Goal: Task Accomplishment & Management: Complete application form

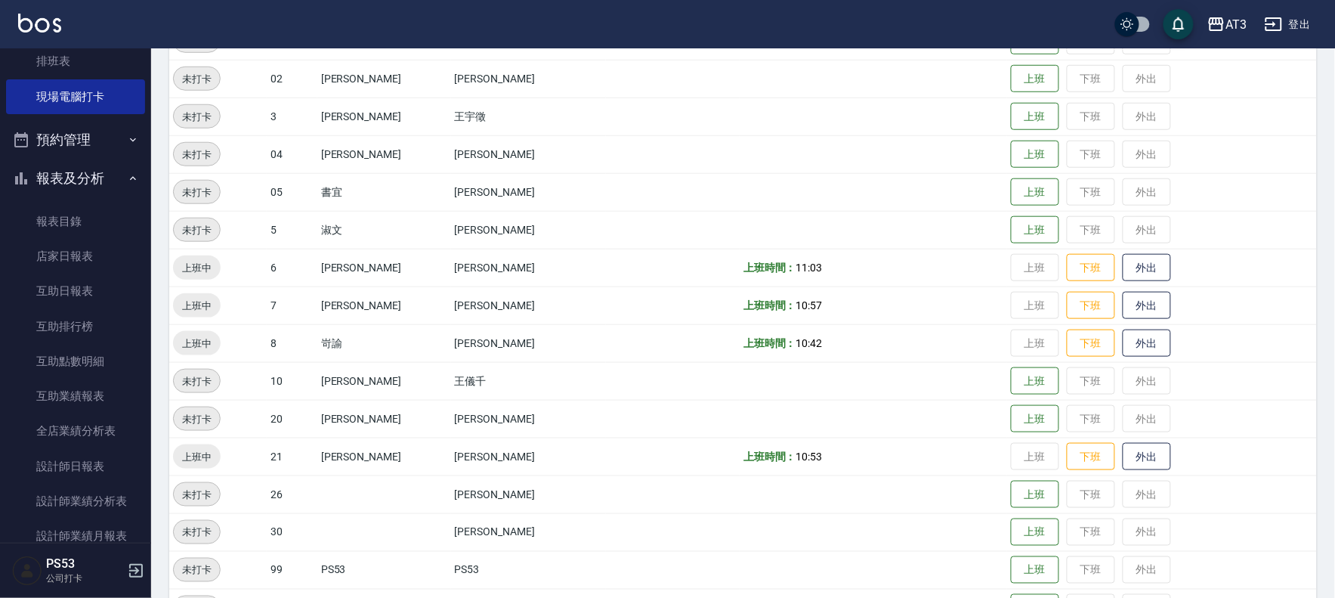
scroll to position [302, 0]
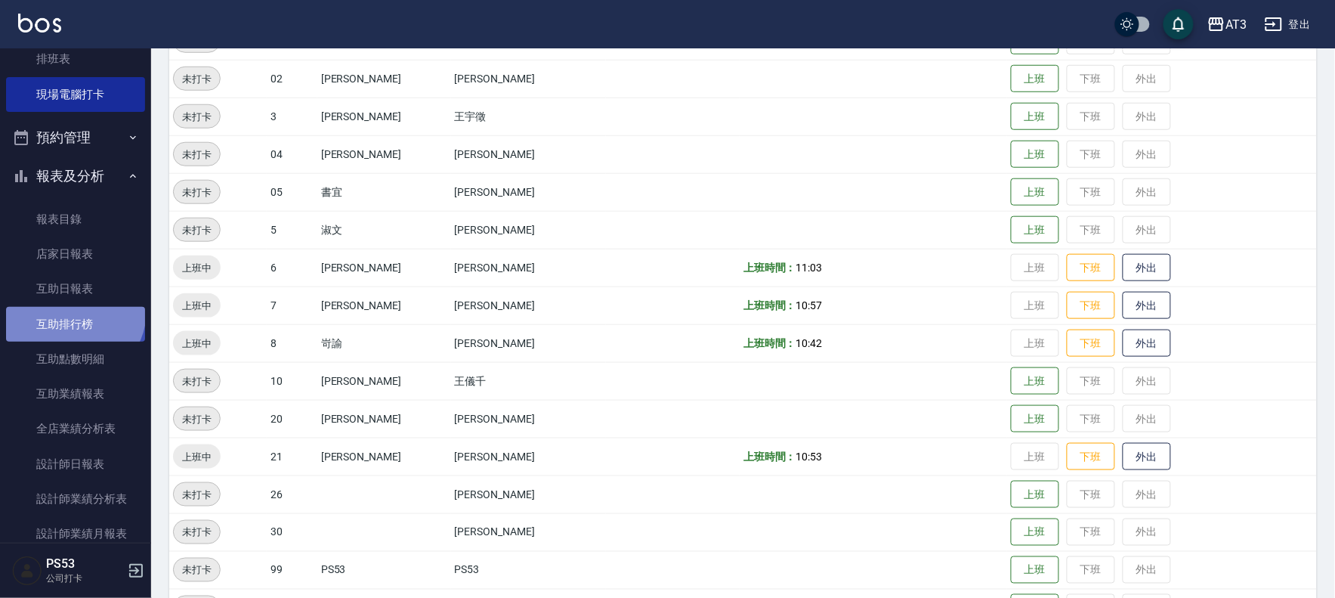
click at [73, 311] on link "互助排行榜" at bounding box center [75, 324] width 139 height 35
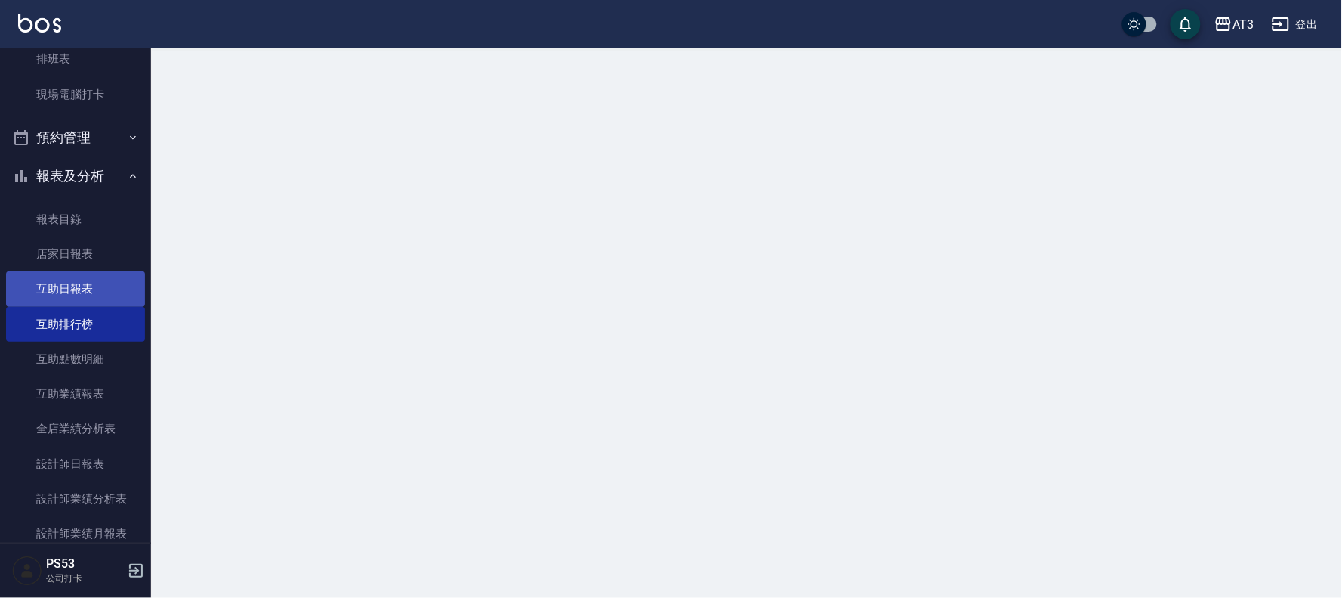
click at [73, 289] on link "互助日報表" at bounding box center [75, 288] width 139 height 35
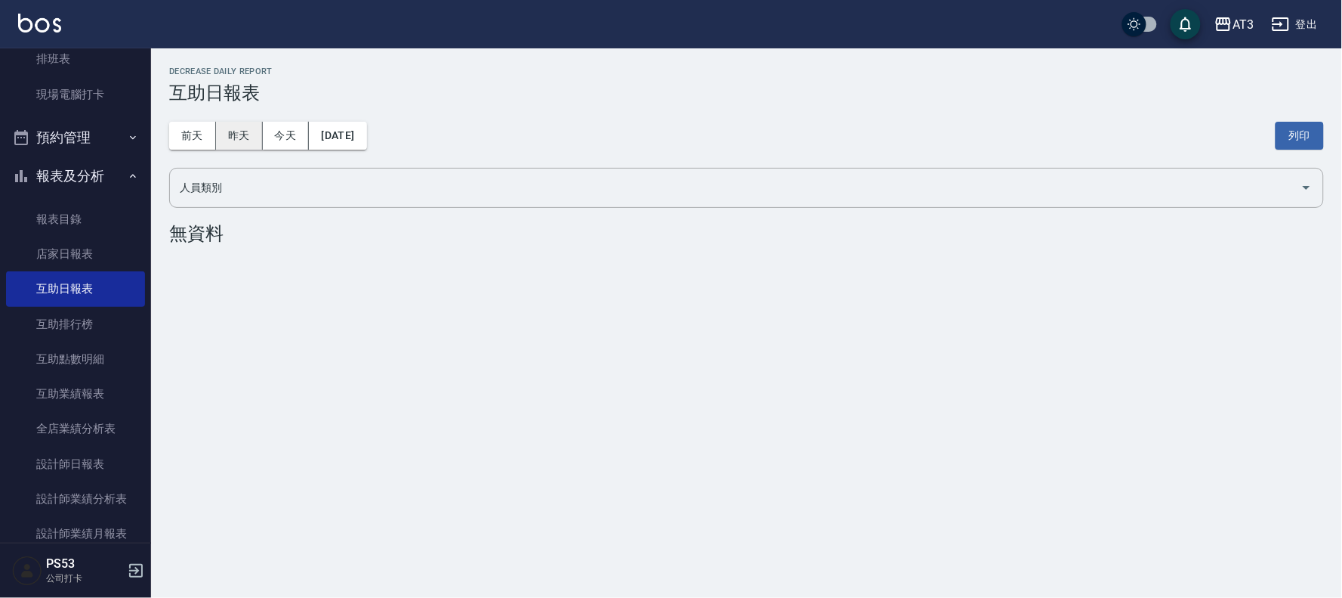
click at [231, 119] on div "前天 昨天 今天 2025/08/12 列印" at bounding box center [746, 135] width 1155 height 64
click at [232, 127] on button "昨天" at bounding box center [239, 136] width 47 height 28
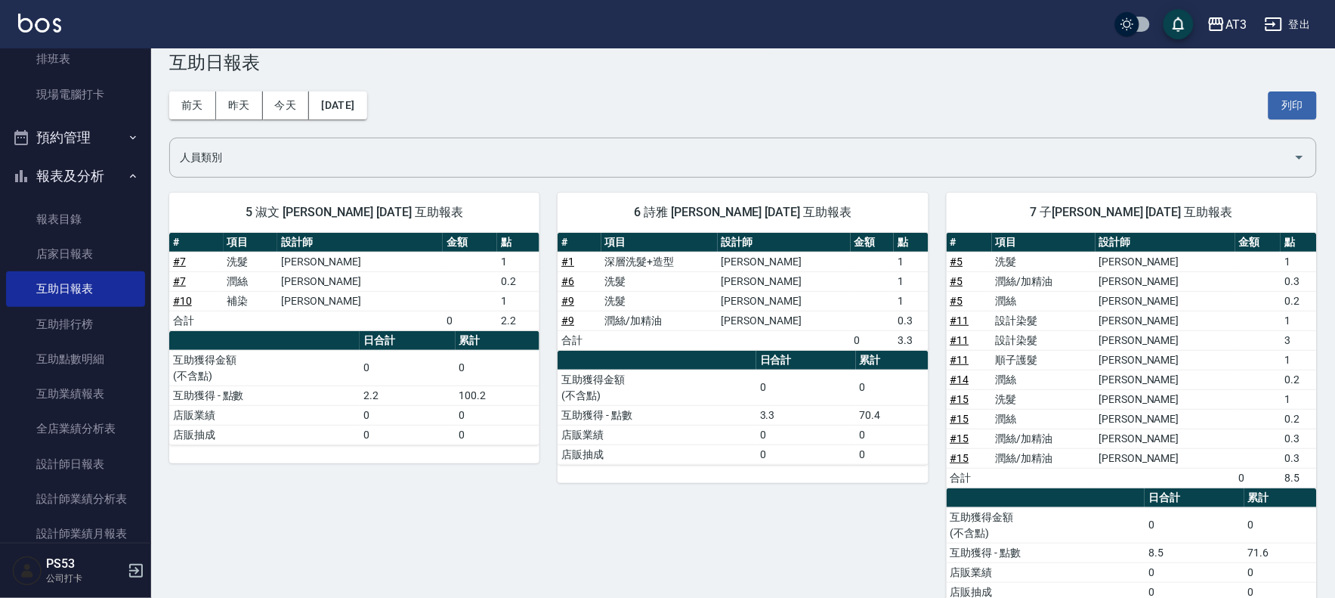
scroll to position [84, 0]
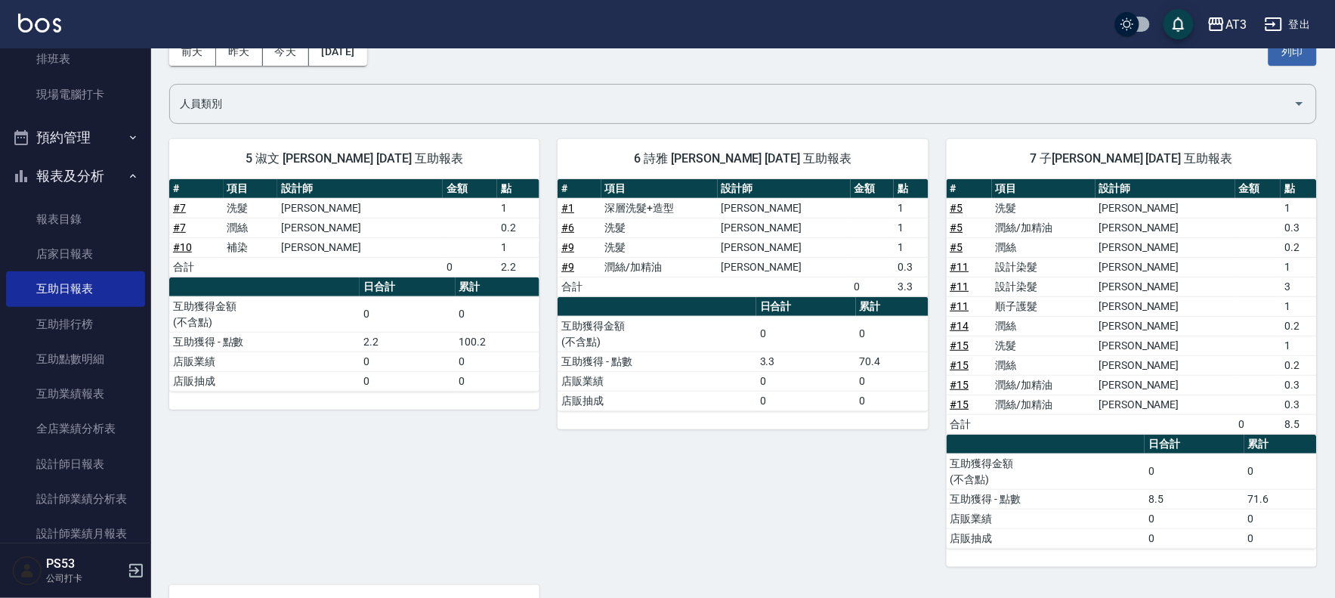
click at [964, 386] on link "# 15" at bounding box center [959, 384] width 19 height 12
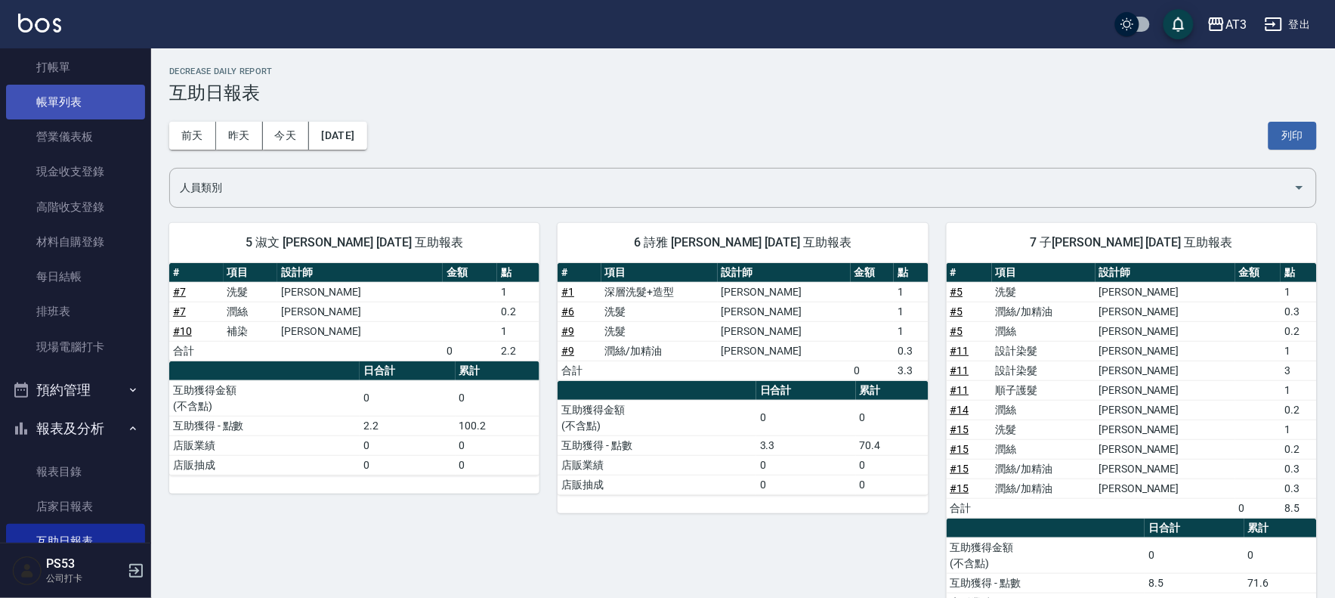
scroll to position [0, 0]
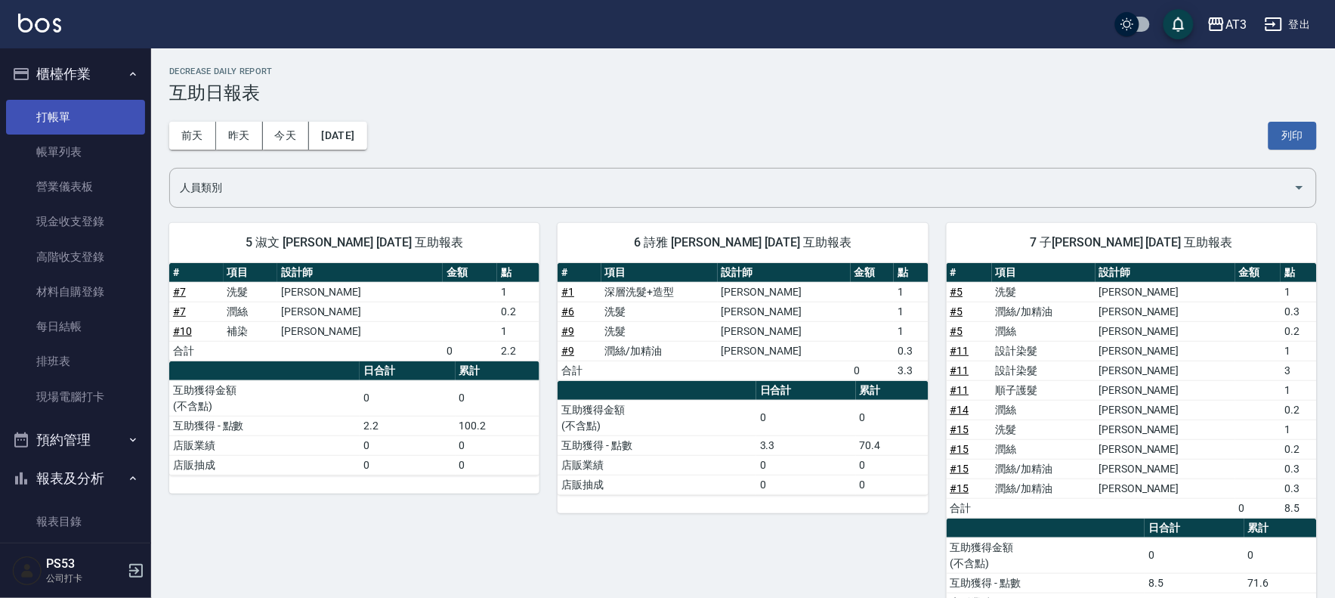
click at [100, 122] on link "打帳單" at bounding box center [75, 117] width 139 height 35
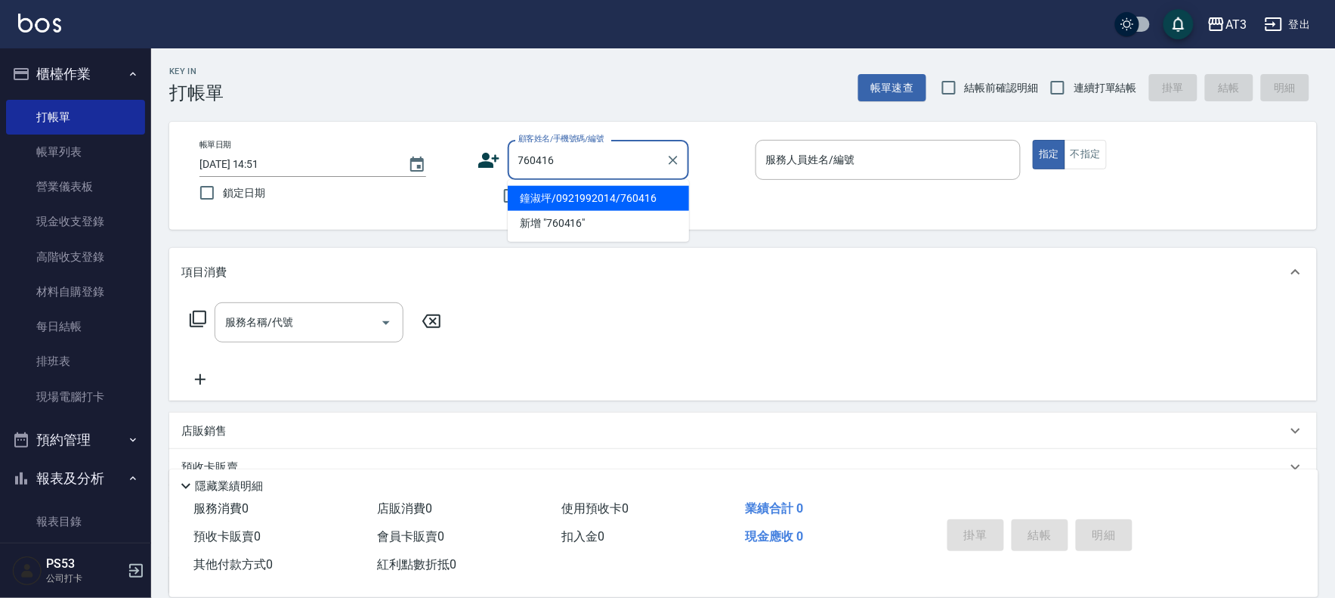
type input "鐘淑坪/0921992014/760416"
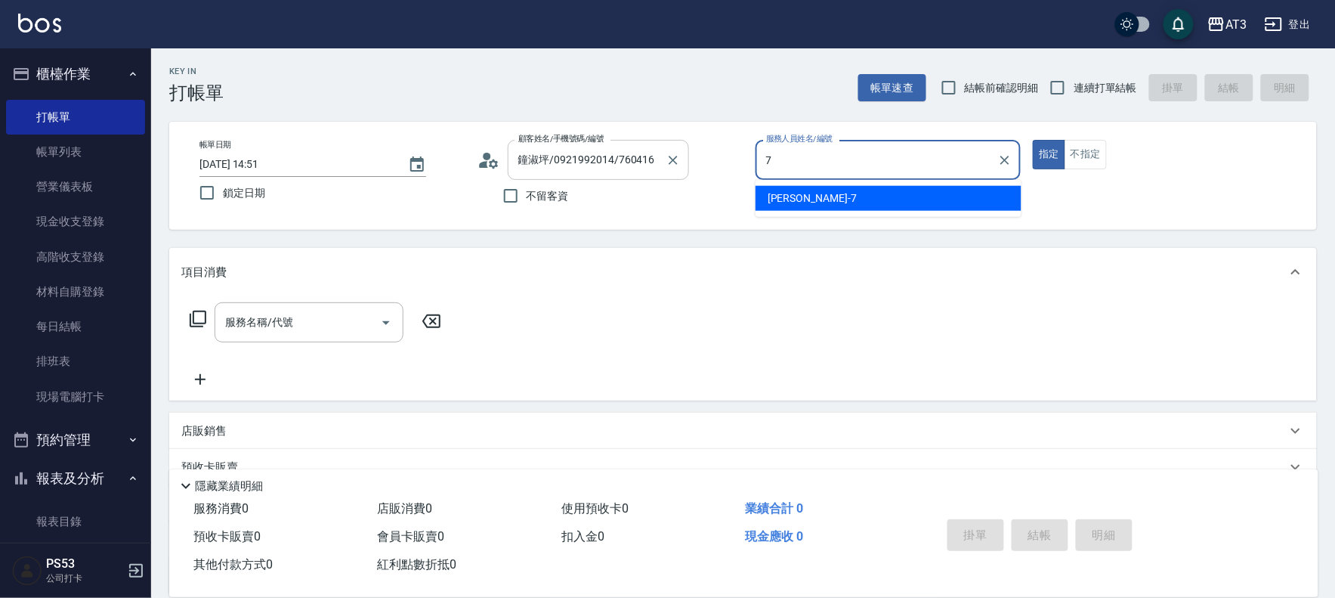
type input "子晴-7"
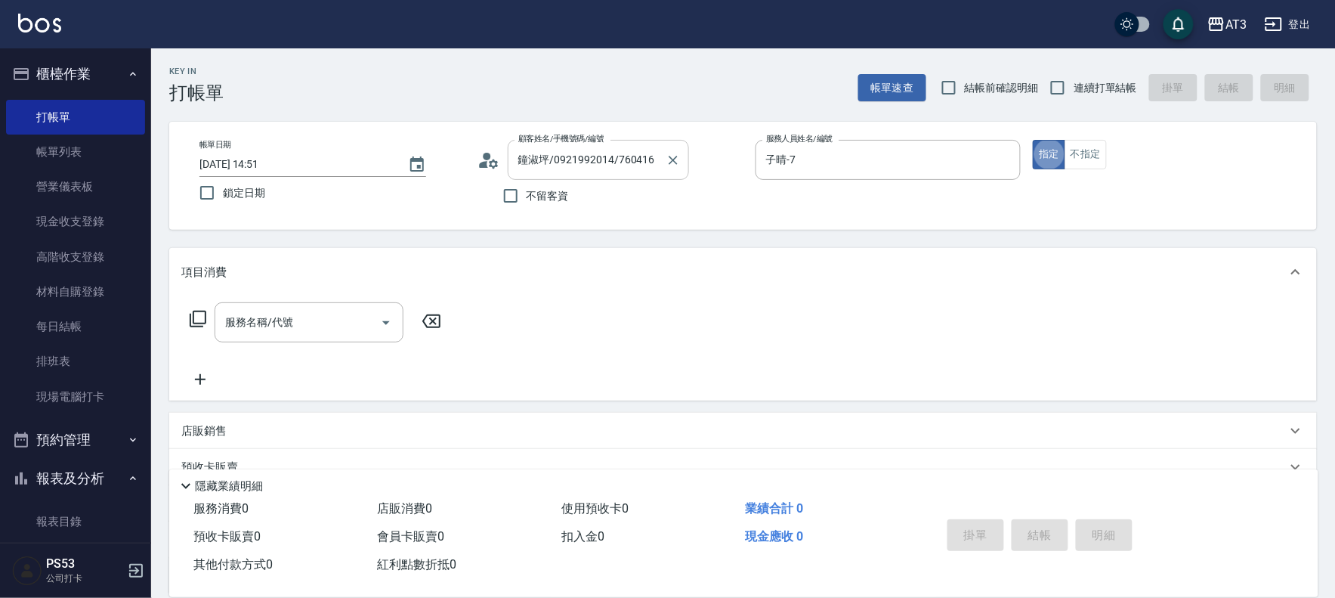
type button "true"
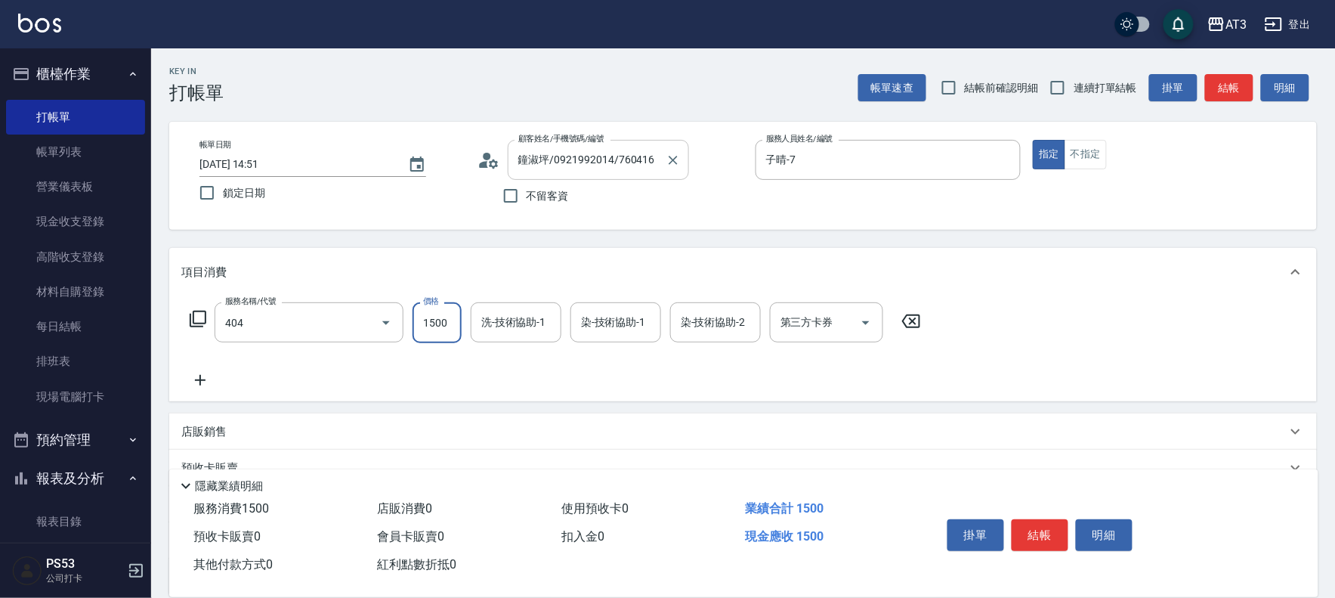
type input "設計染髮(404)"
type input "1099"
type input "子晴-7"
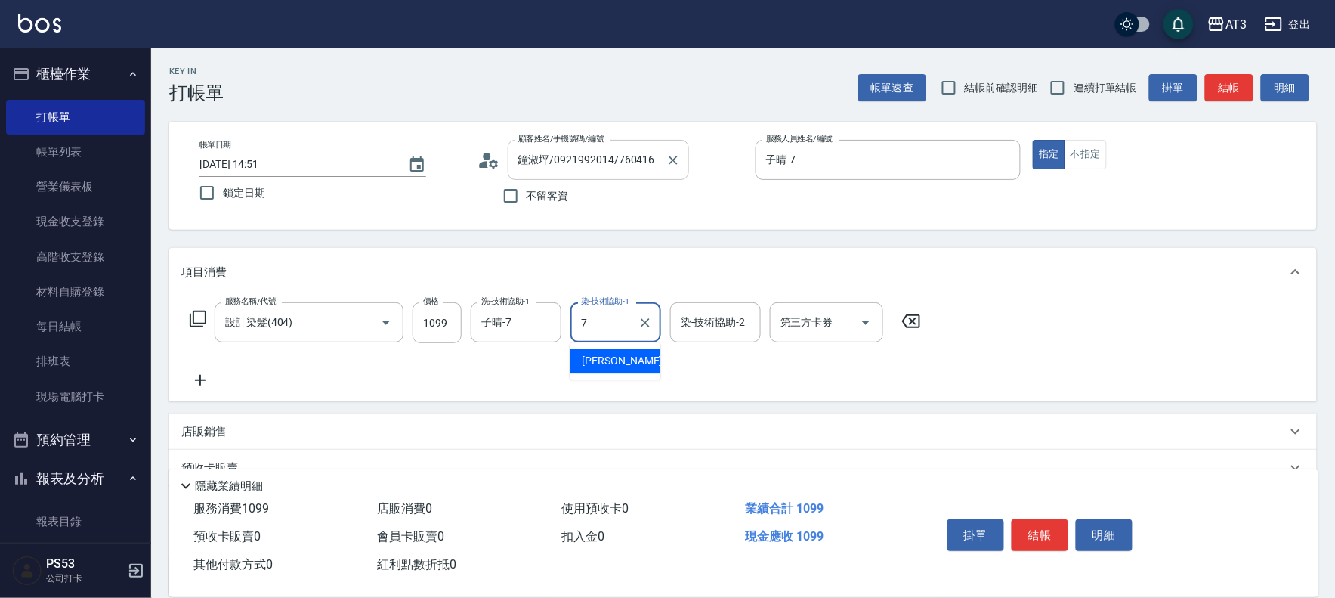
type input "子晴-7"
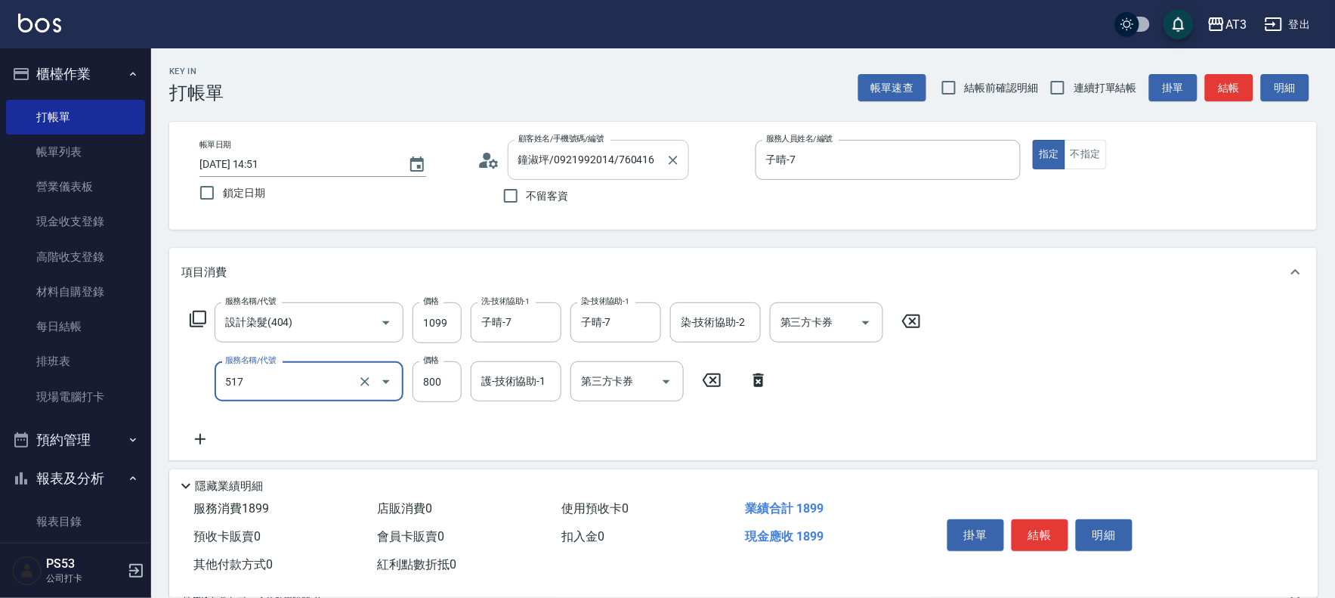
type input "C2花漾深層護髮/新(517)"
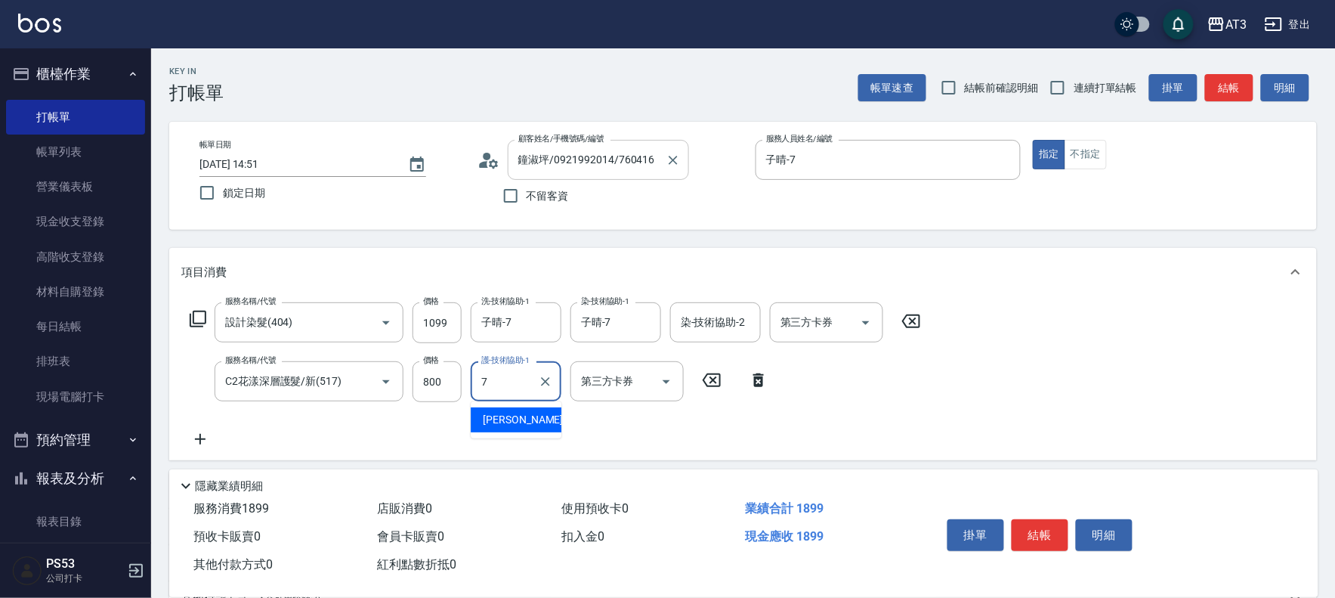
type input "7"
type input "子晴-7"
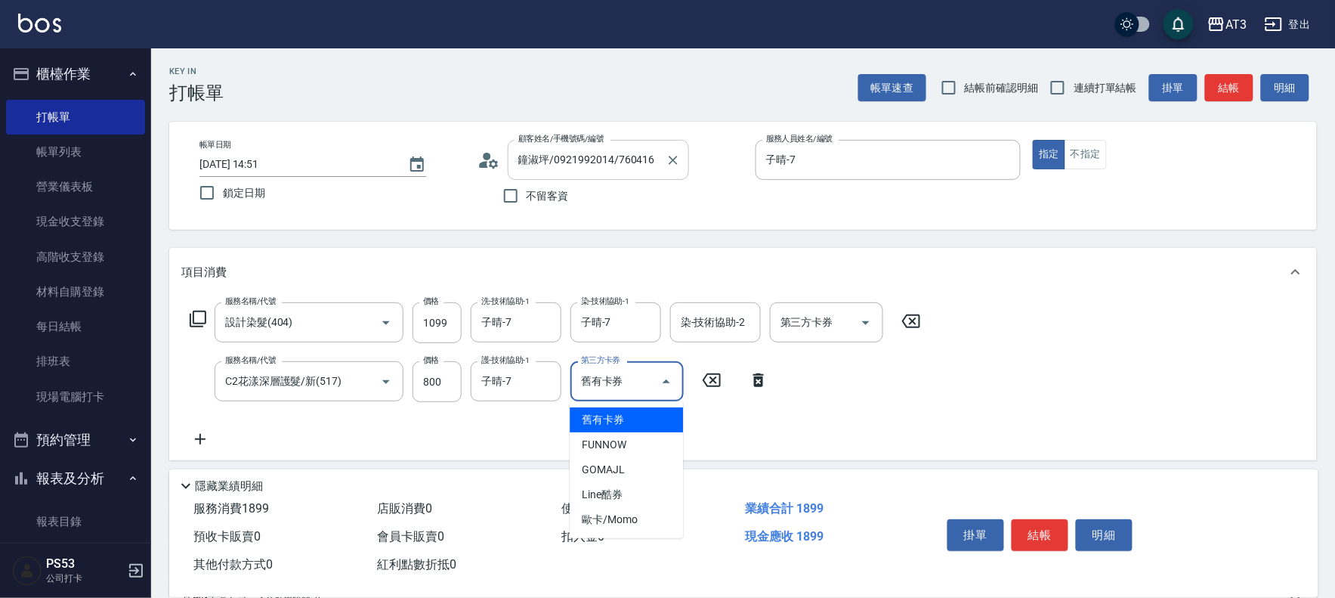
type input "舊有卡券"
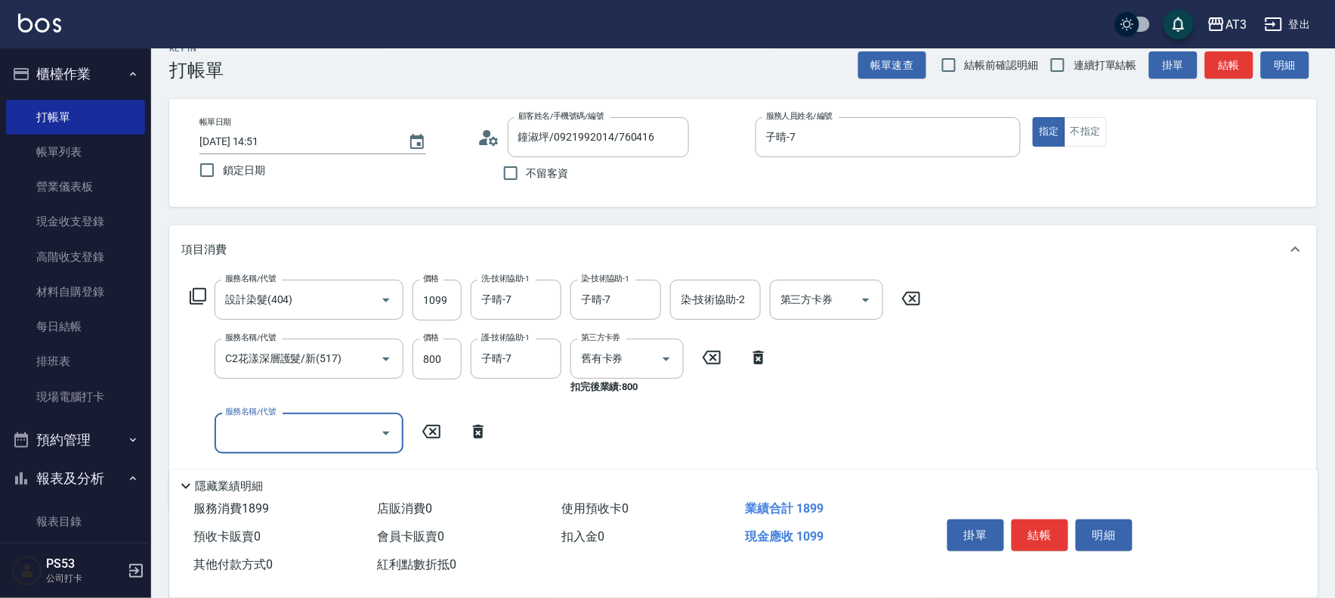
scroll to position [20, 0]
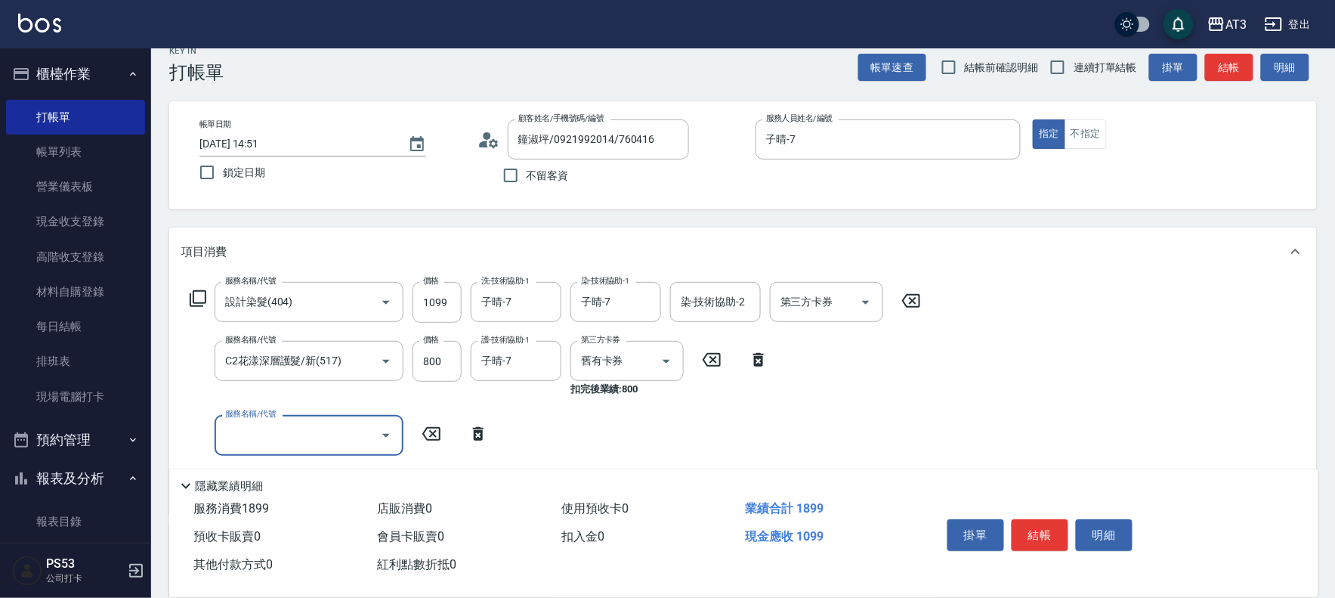
click at [866, 360] on div "服務名稱/代號 設計染髮(404) 服務名稱/代號 價格 1099 價格 洗-技術協助-1 子晴-7 洗-技術協助-1 染-技術協助-1 子晴-7 染-技術協…" at bounding box center [555, 391] width 749 height 219
click at [639, 364] on icon "Clear" at bounding box center [645, 361] width 15 height 15
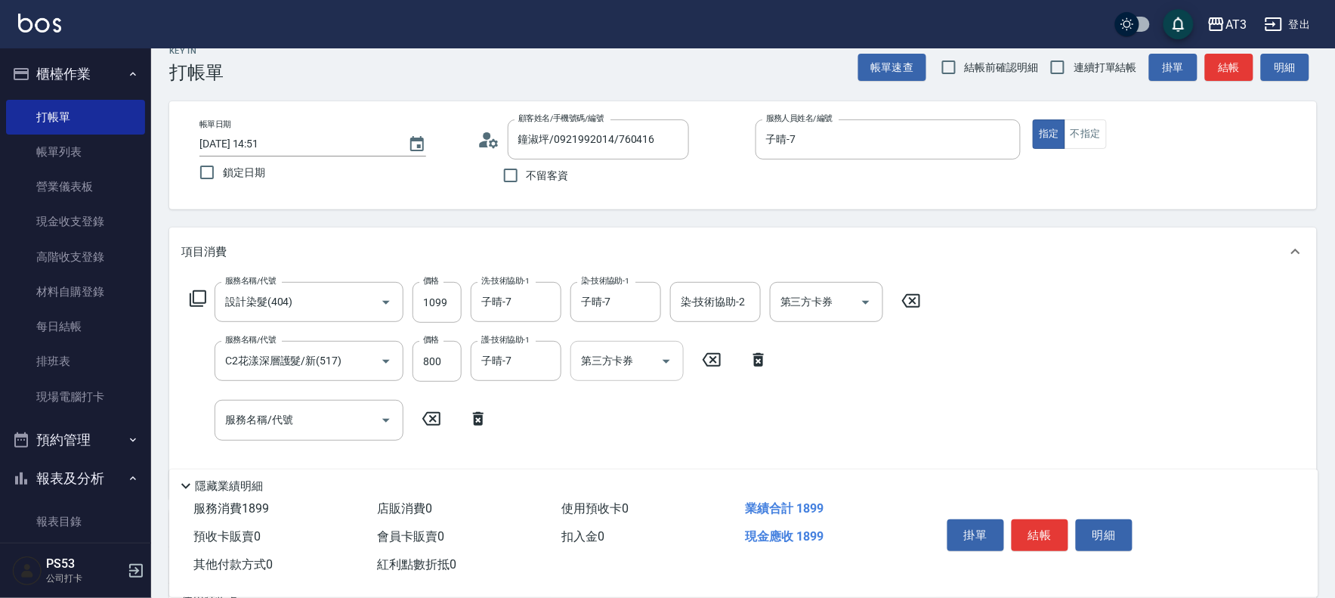
click at [668, 420] on div "服務名稱/代號 設計染髮(404) 服務名稱/代號 價格 1099 價格 洗-技術協助-1 子晴-7 洗-技術協助-1 染-技術協助-1 子晴-7 染-技術協…" at bounding box center [555, 384] width 749 height 204
click at [1109, 538] on button "明細" at bounding box center [1104, 535] width 57 height 32
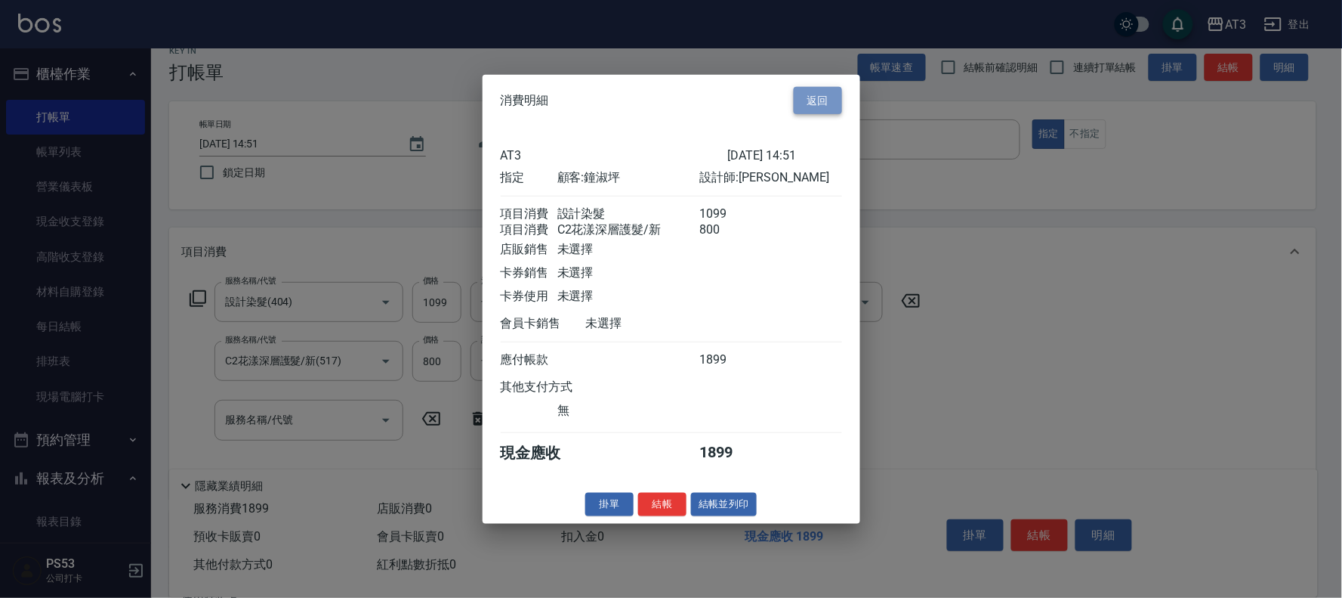
click at [819, 86] on button "返回" at bounding box center [818, 100] width 48 height 28
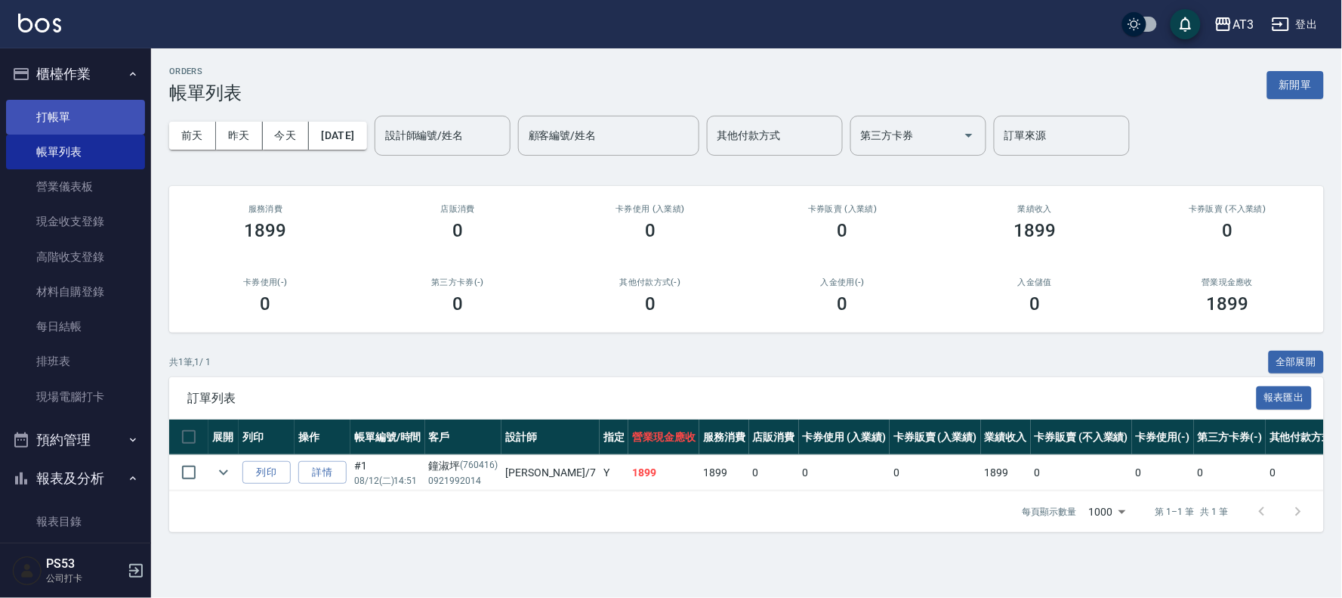
click at [69, 108] on link "打帳單" at bounding box center [75, 117] width 139 height 35
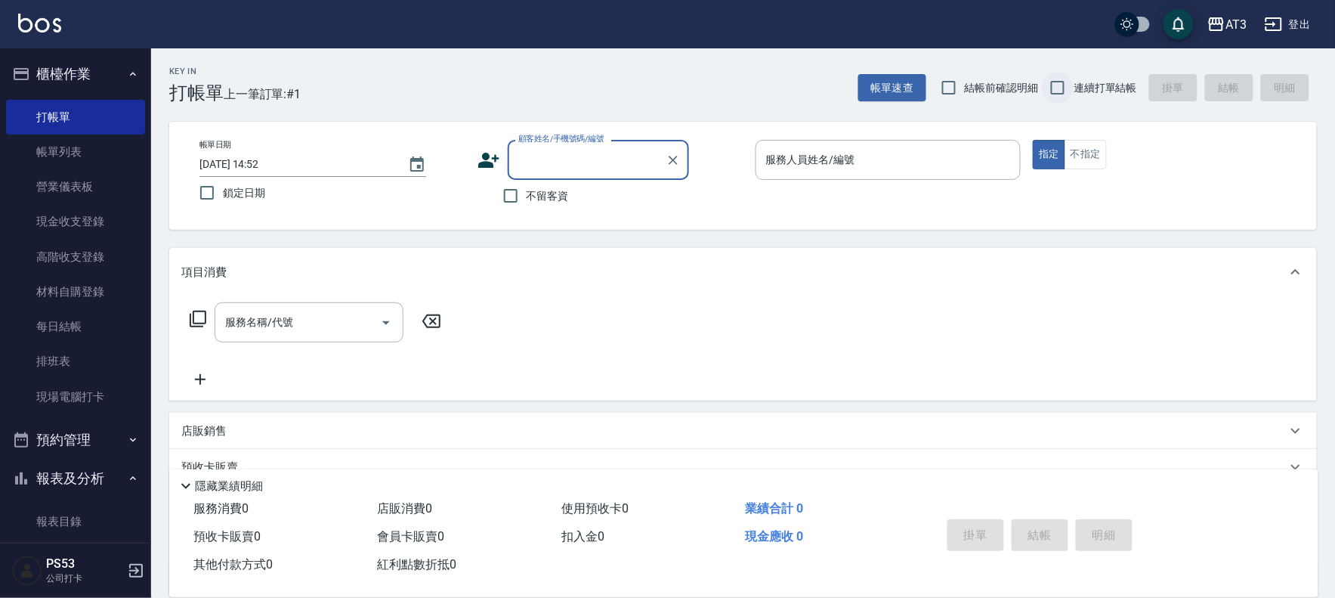
click at [1058, 80] on input "連續打單結帳" at bounding box center [1058, 88] width 32 height 32
checkbox input "true"
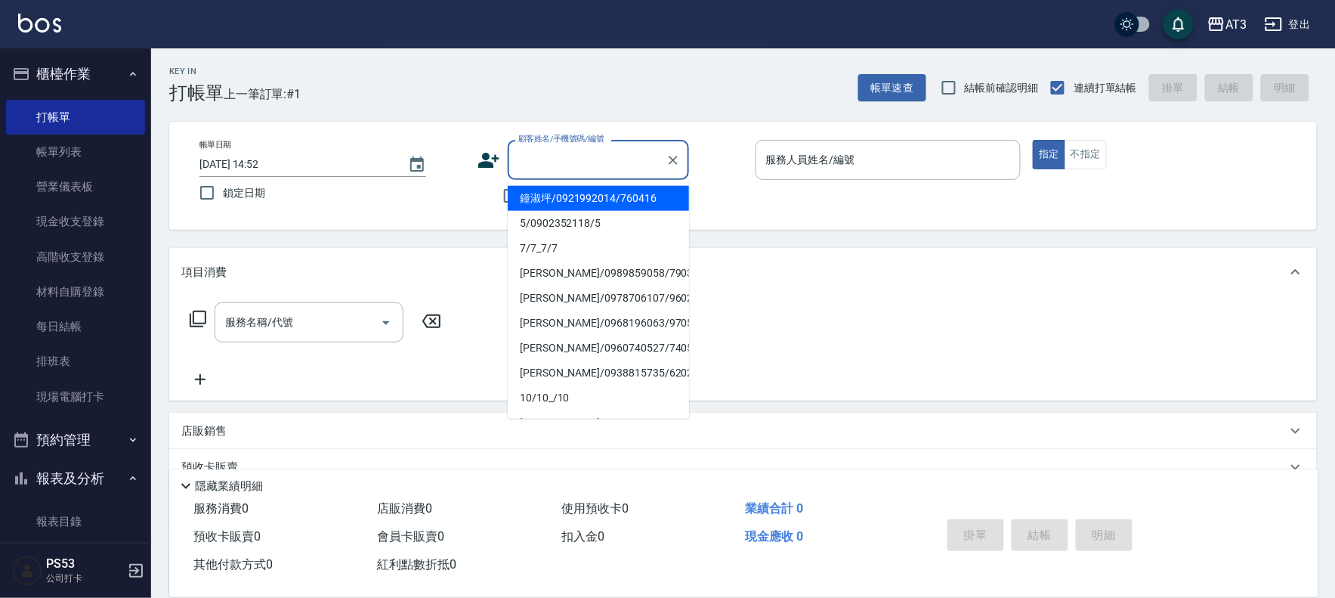
click at [598, 151] on input "顧客姓名/手機號碼/編號" at bounding box center [586, 160] width 145 height 26
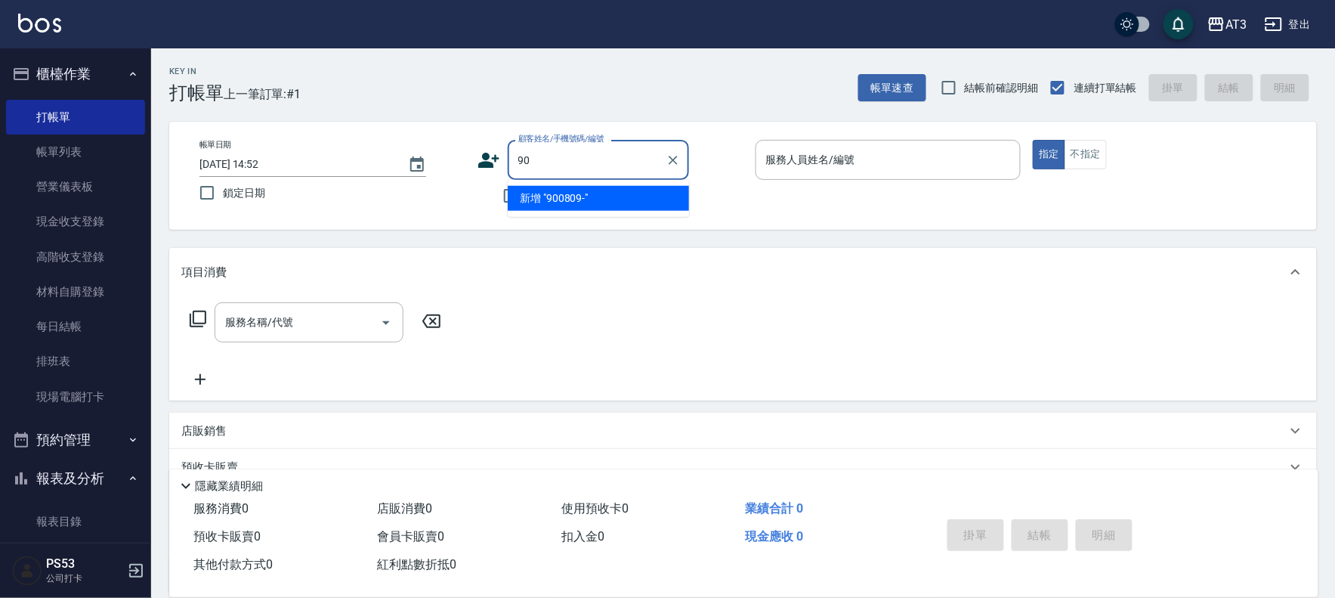
type input "9"
type input "0905914361"
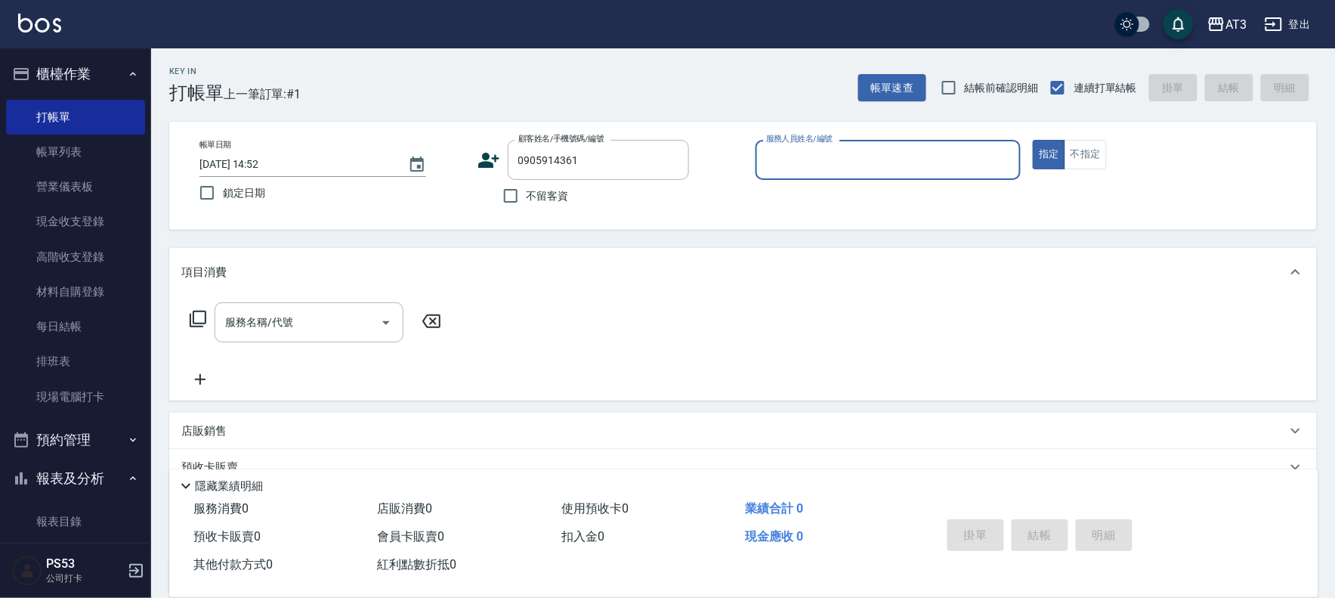
drag, startPoint x: 639, startPoint y: 174, endPoint x: 442, endPoint y: 174, distance: 197.2
click at [442, 174] on div "帳單日期 2025/08/12 14:52 鎖定日期 顧客姓名/手機號碼/編號 0905914361 顧客姓名/手機號碼/編號 不留客資 服務人員姓名/編號 …" at bounding box center [742, 176] width 1111 height 72
click at [670, 162] on icon "Clear" at bounding box center [673, 160] width 9 height 9
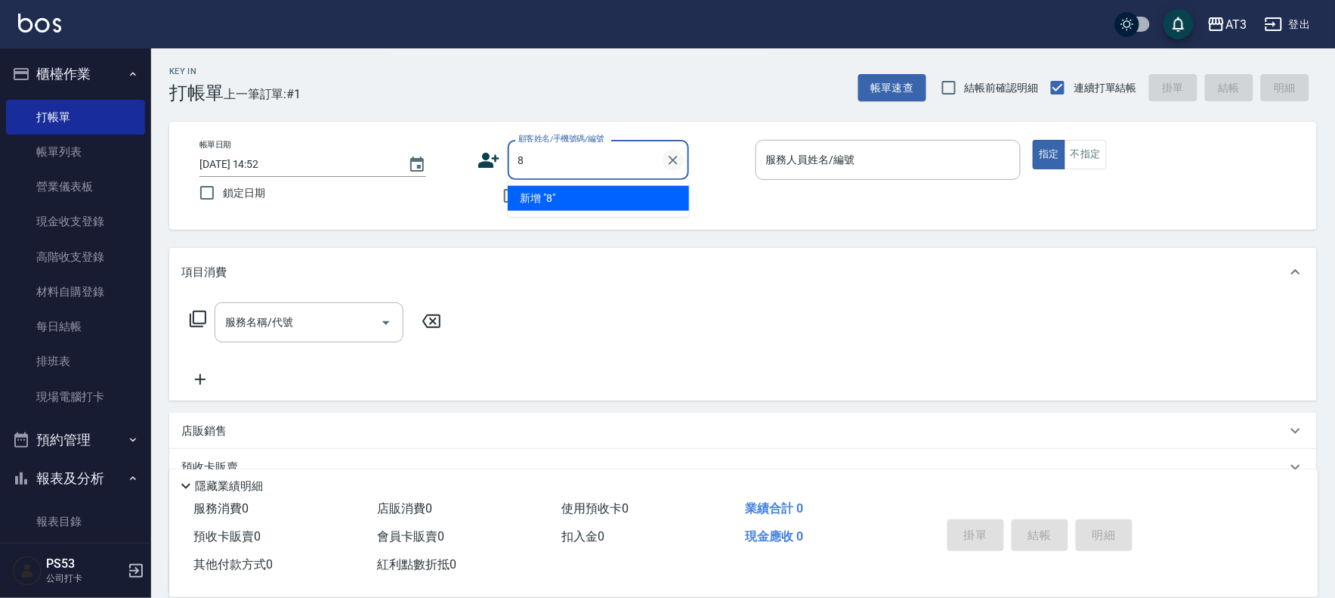
type input "8"
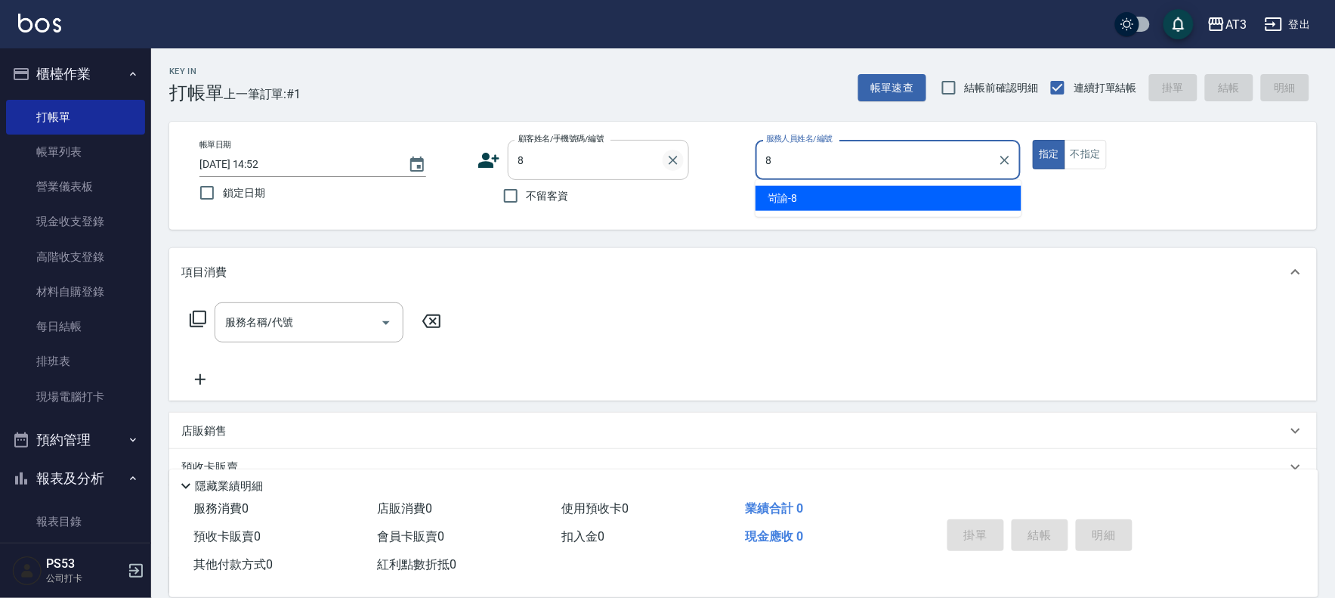
type input "岢諭-8"
type button "true"
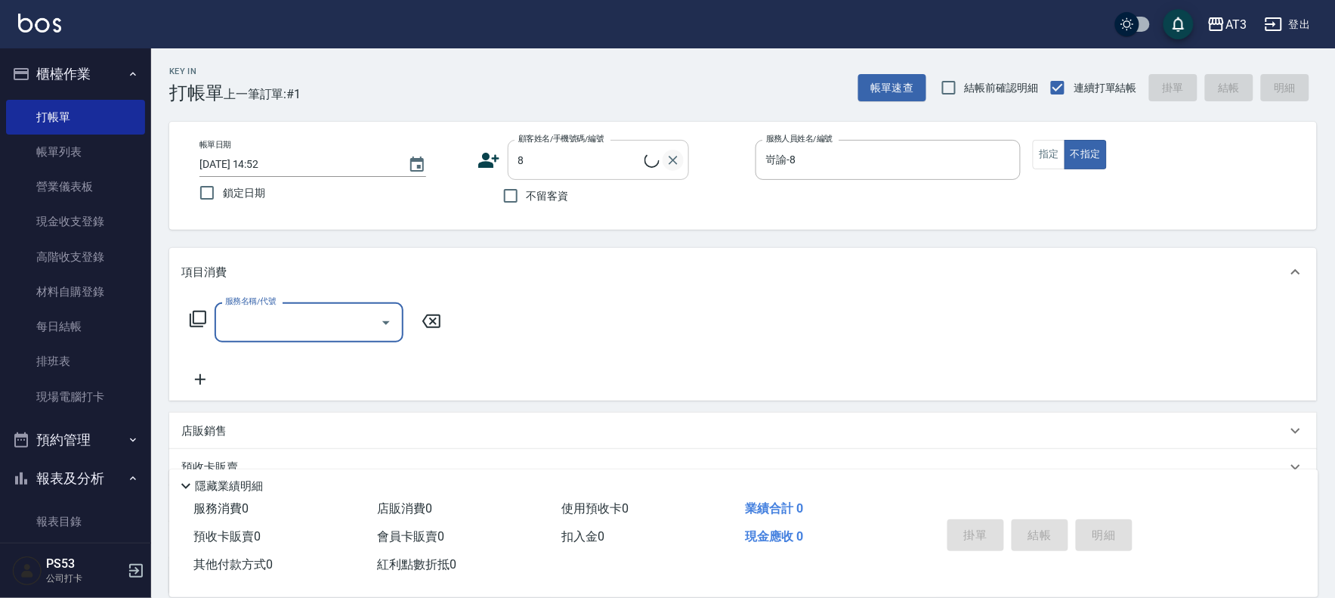
type input "巧巧/8_巧巧/8"
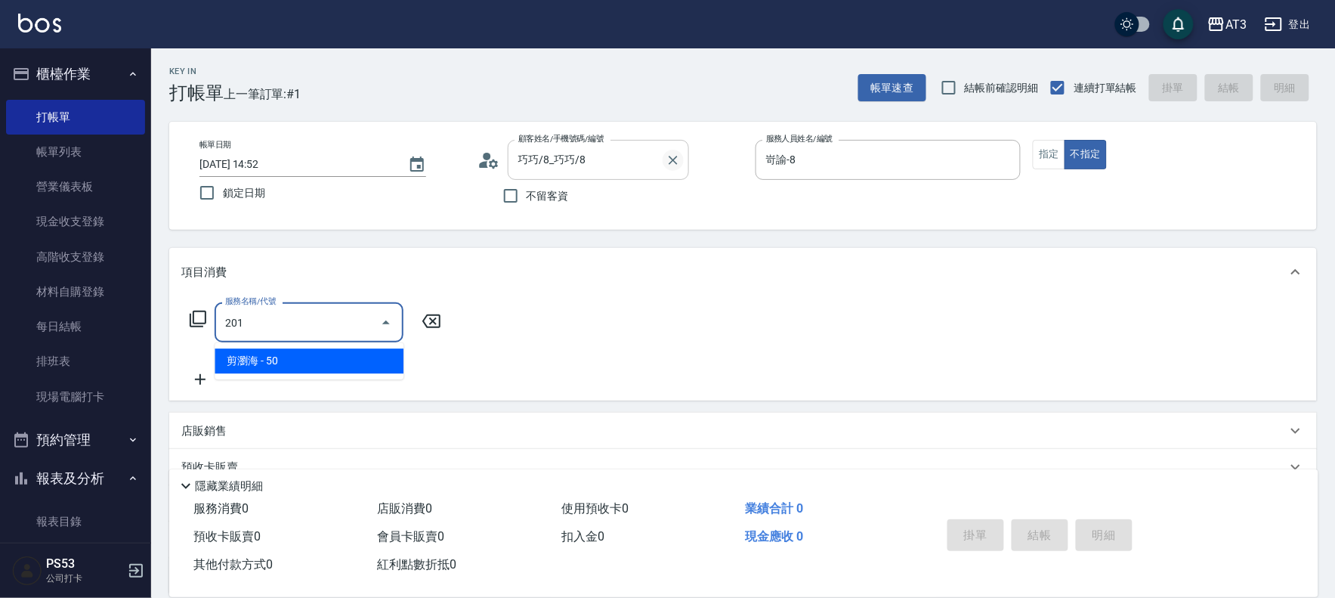
type input "剪瀏海(201)"
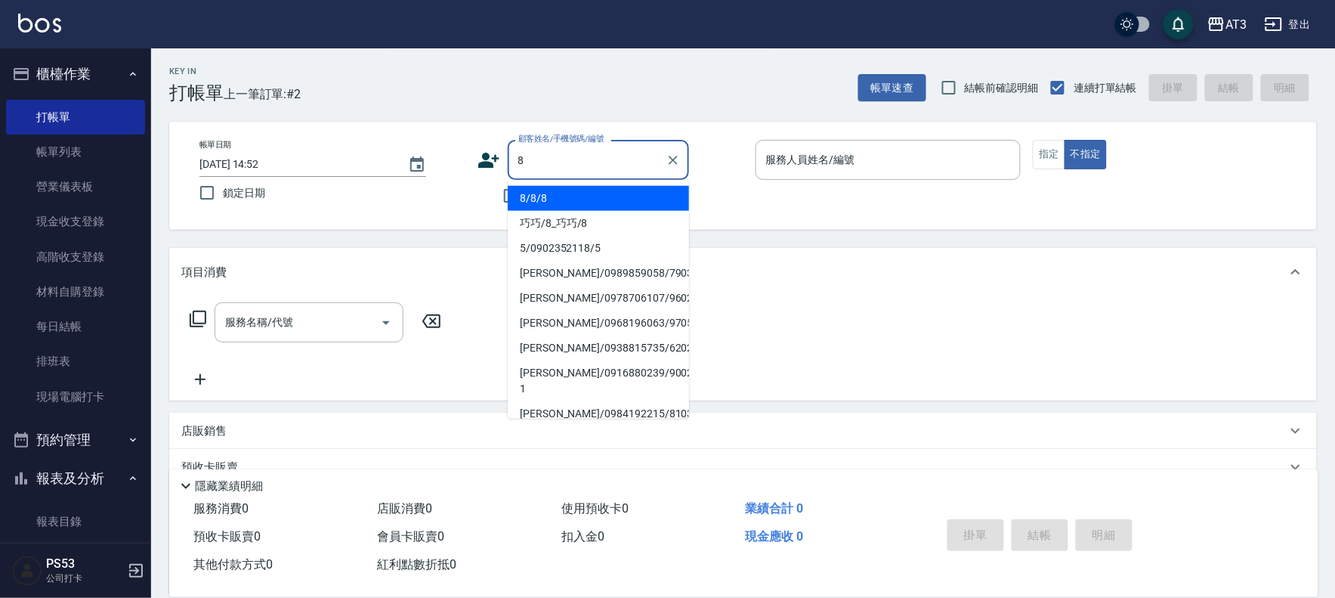
type input "8/8/8"
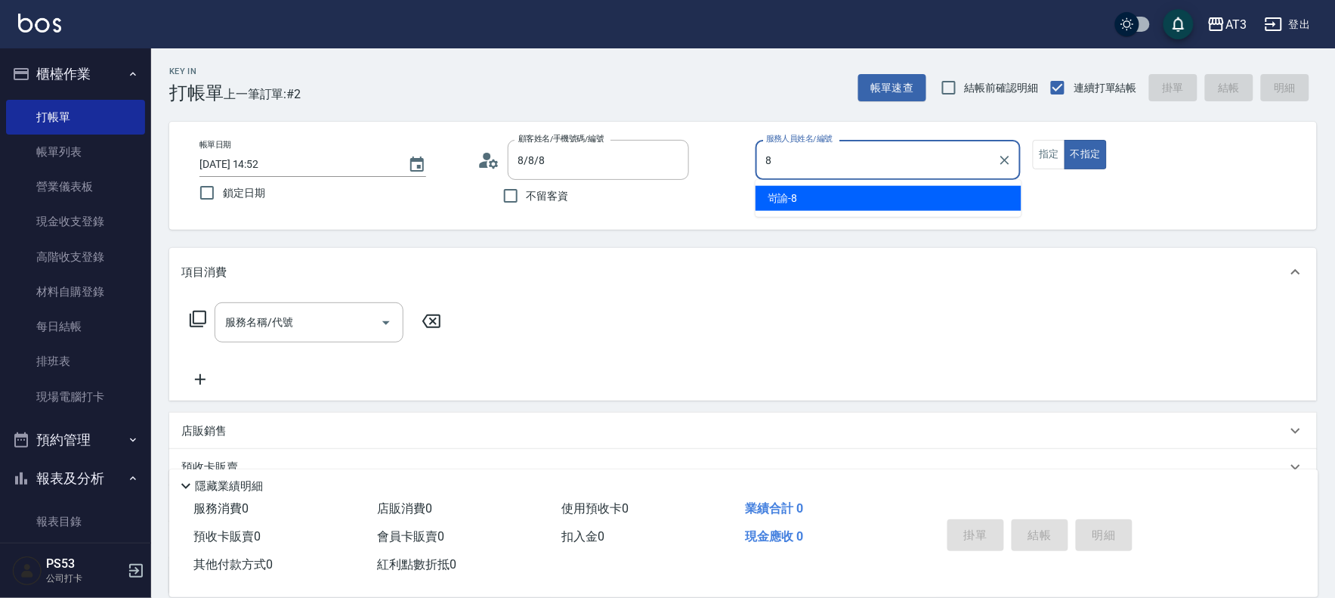
type input "岢諭-8"
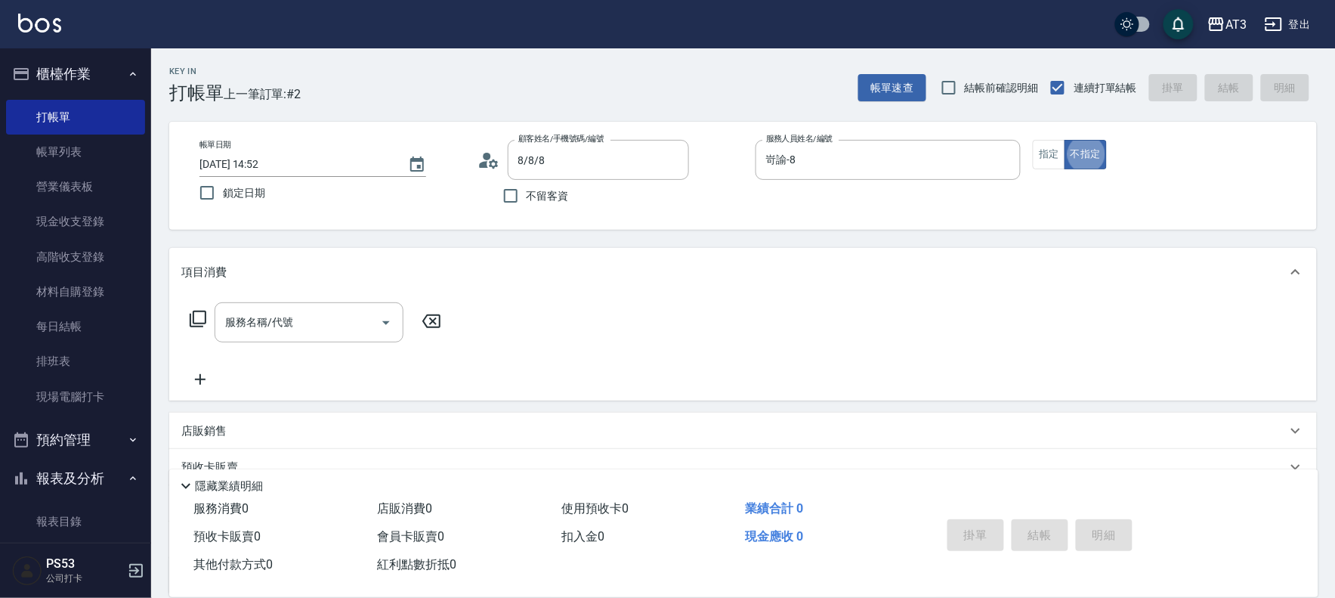
type button "false"
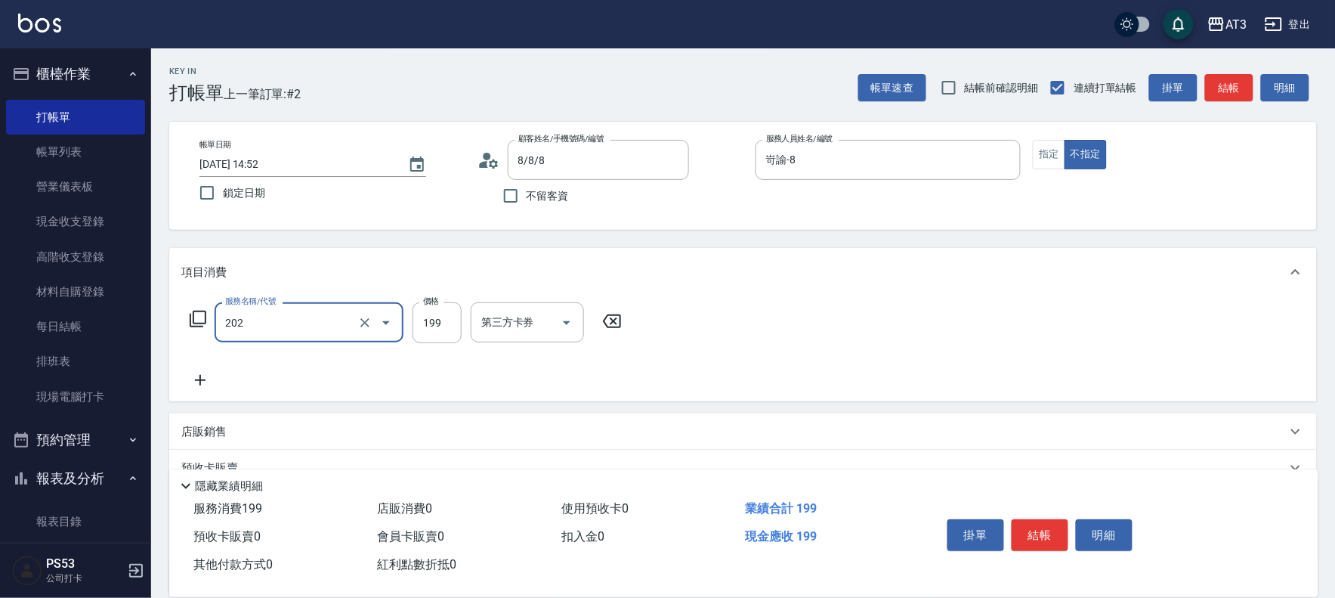
type input "不指定單剪(202)"
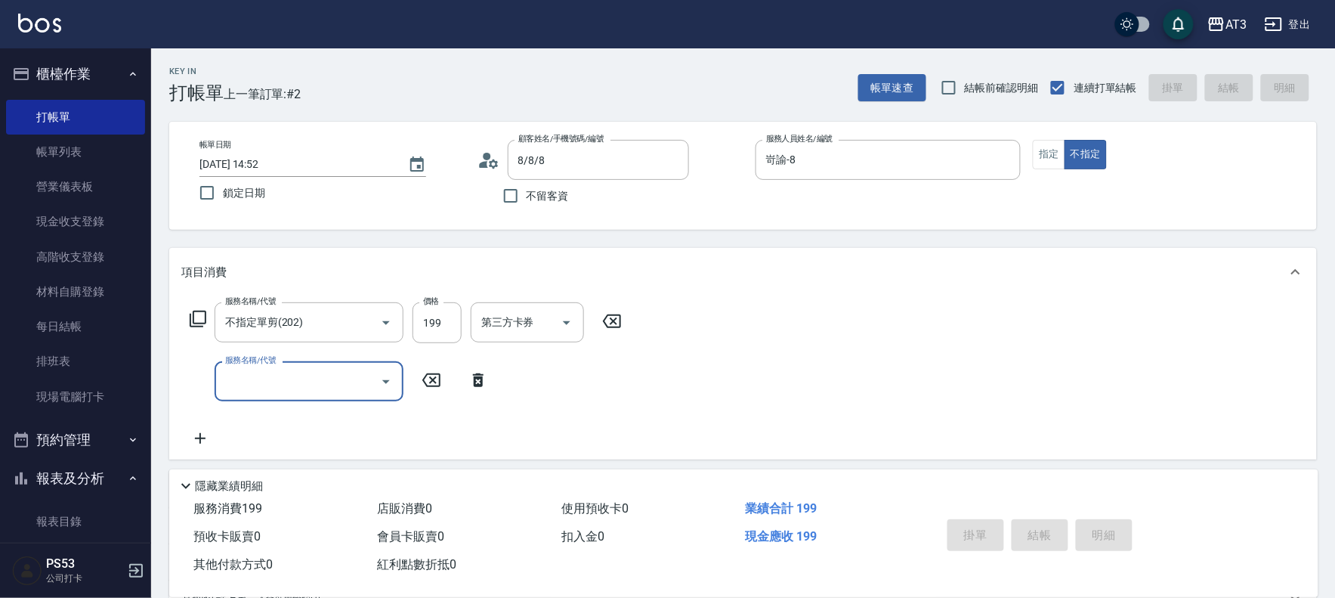
type input "2025/08/12 14:53"
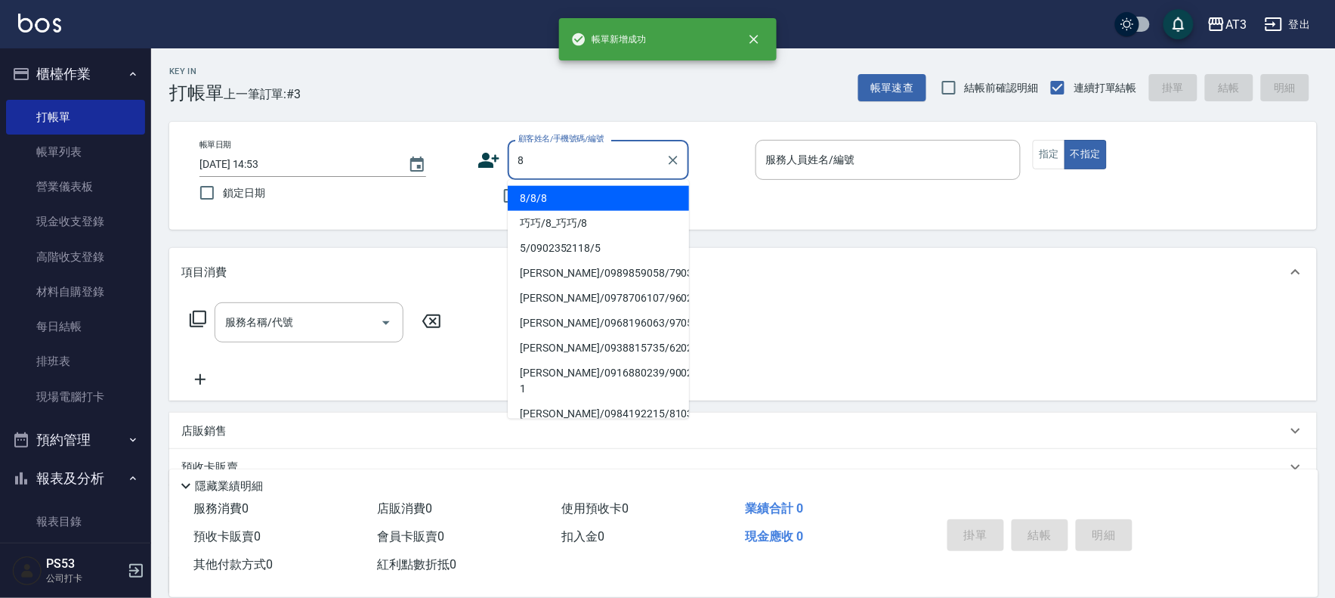
type input "8"
type input "8/8/8"
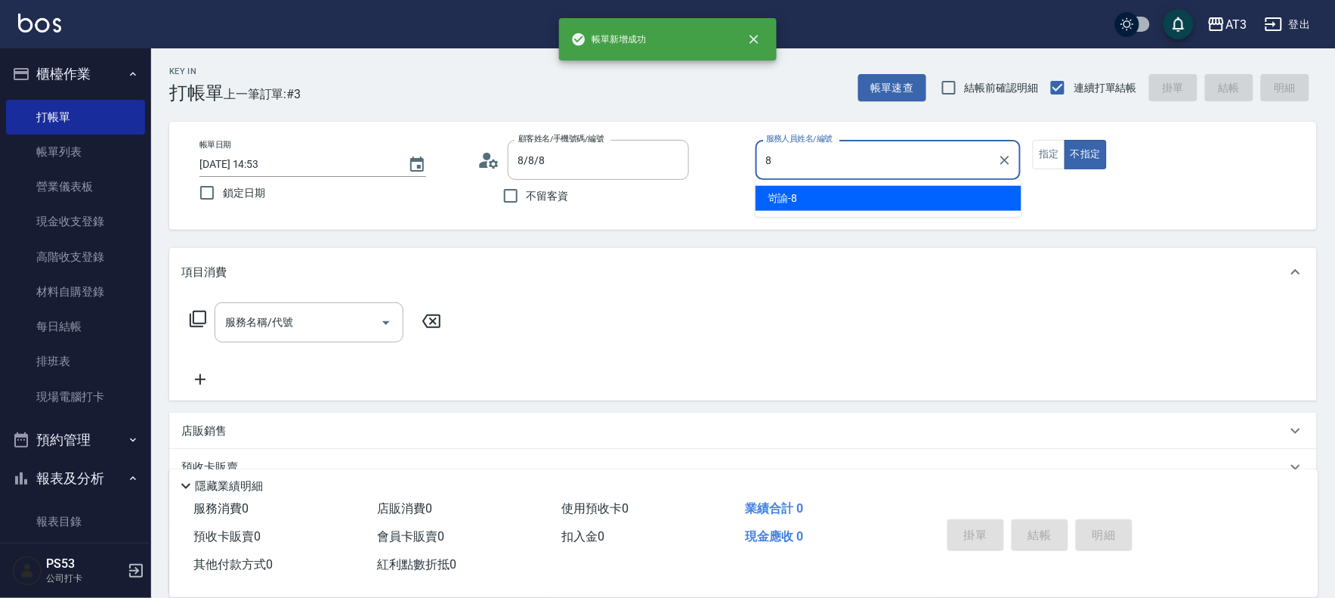
type input "岢諭-8"
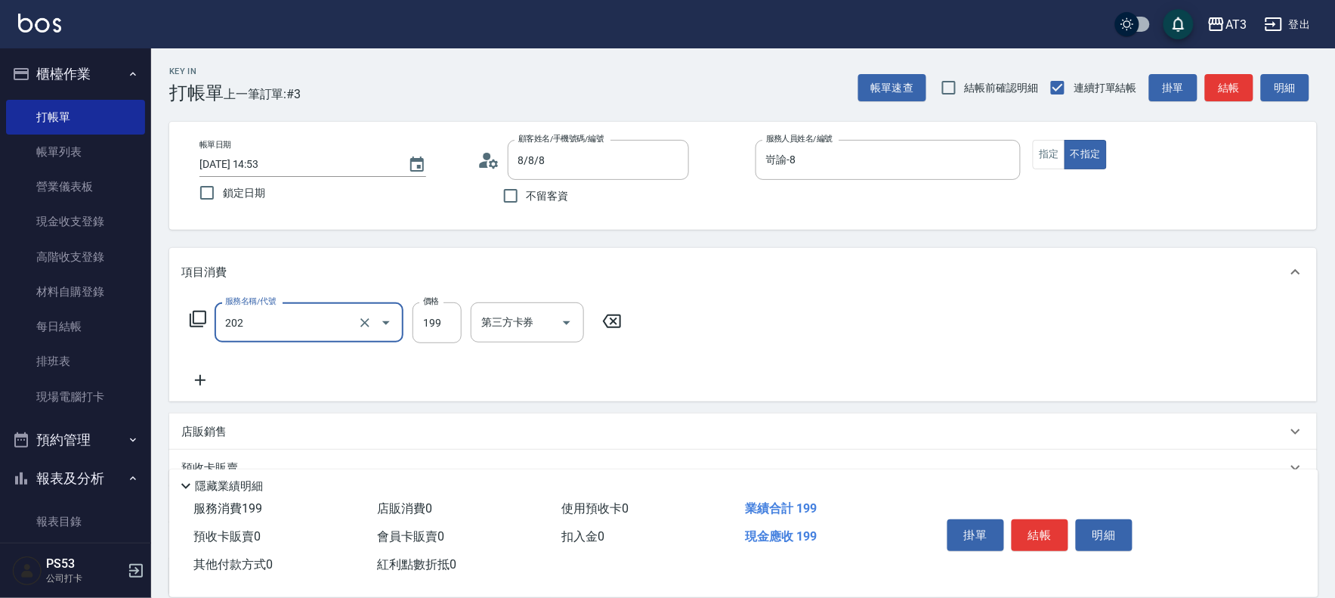
type input "不指定單剪(202)"
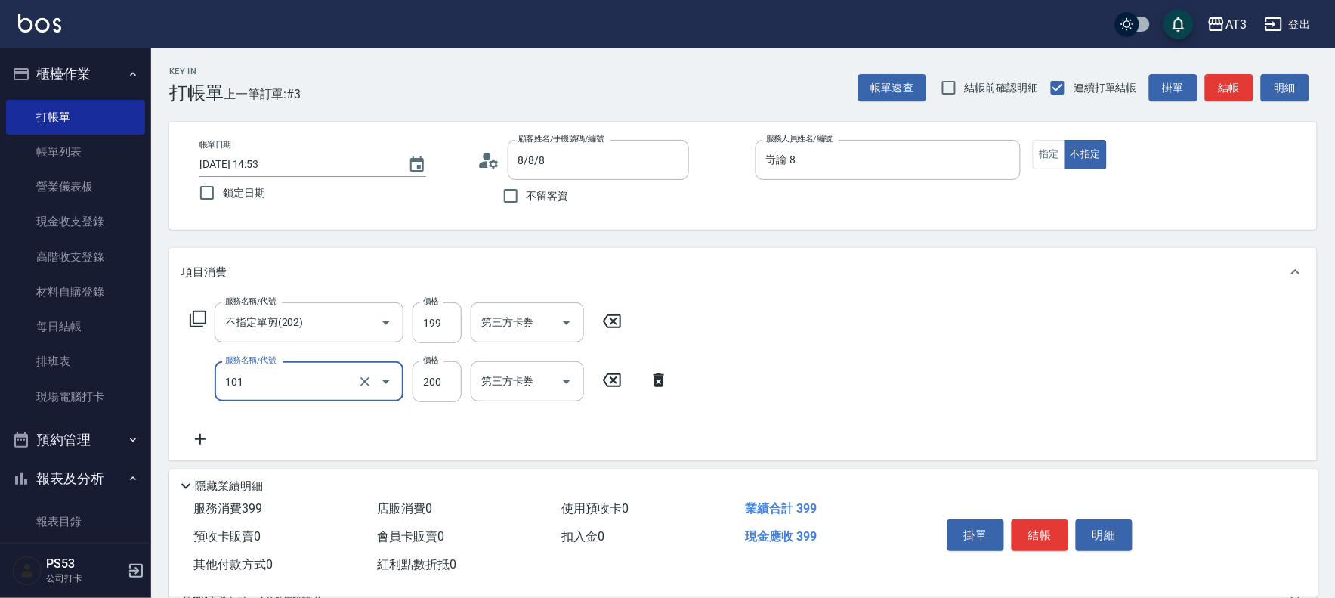
type input "洗髮(101)"
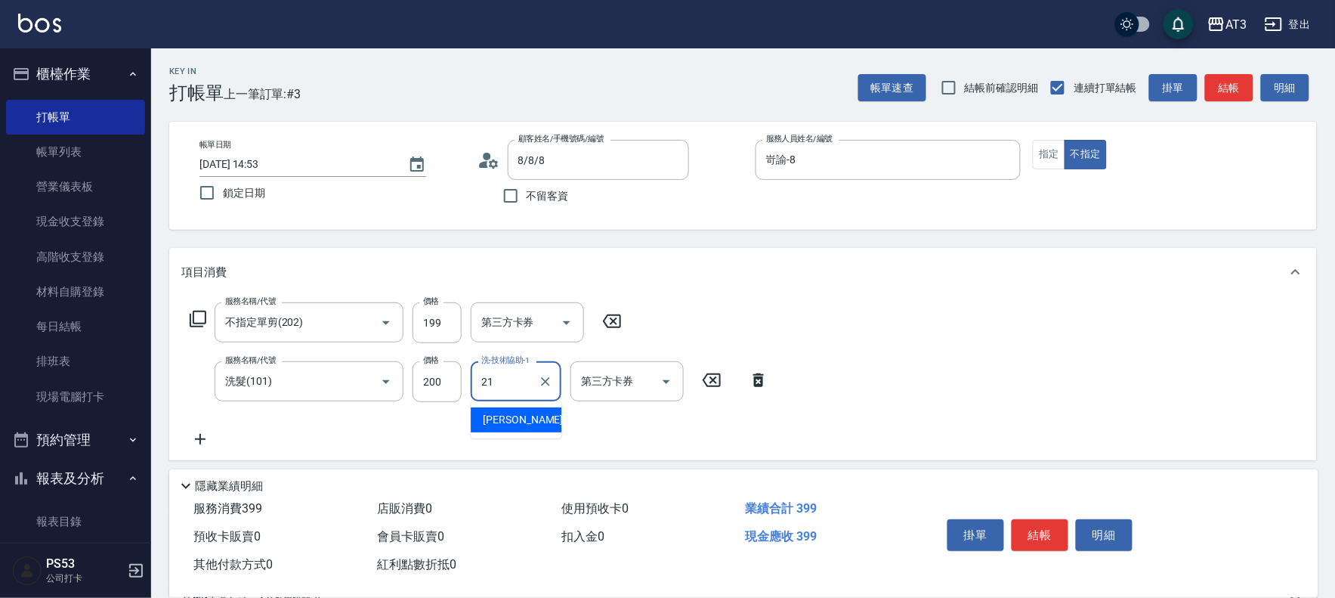
type input "珺珺-21"
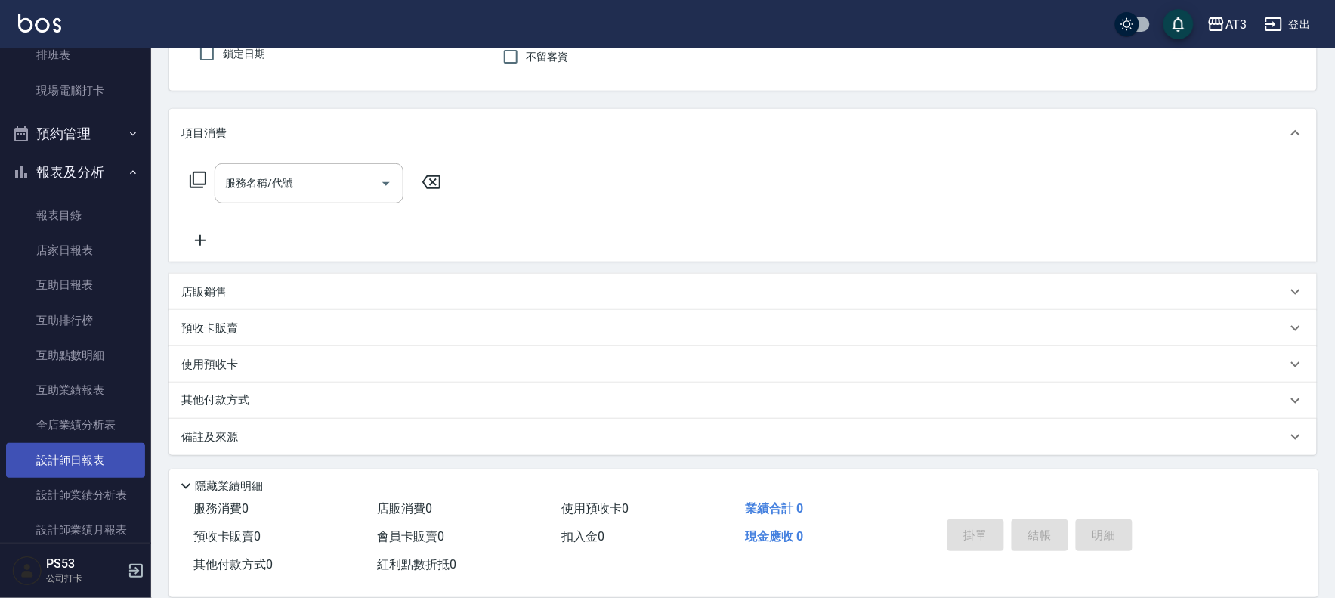
scroll to position [335, 0]
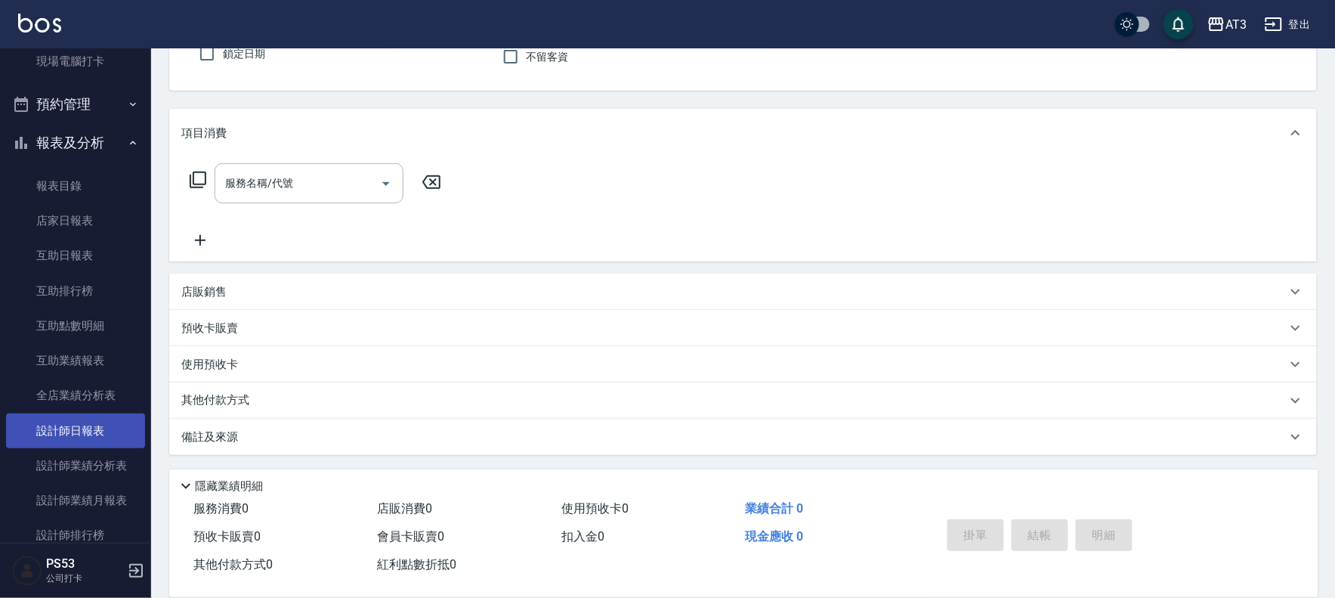
click at [116, 436] on link "設計師日報表" at bounding box center [75, 430] width 139 height 35
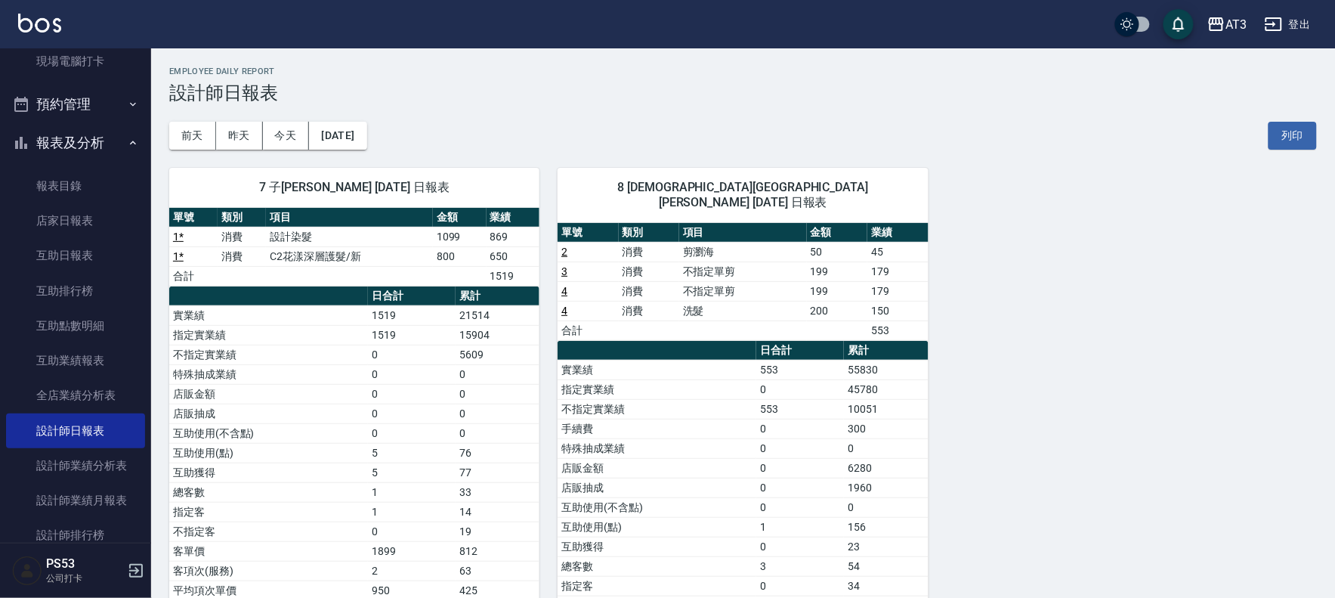
drag, startPoint x: 526, startPoint y: 117, endPoint x: 533, endPoint y: 121, distance: 8.4
click at [527, 118] on div "前天 昨天 今天 2025/08/12 列印" at bounding box center [742, 135] width 1147 height 64
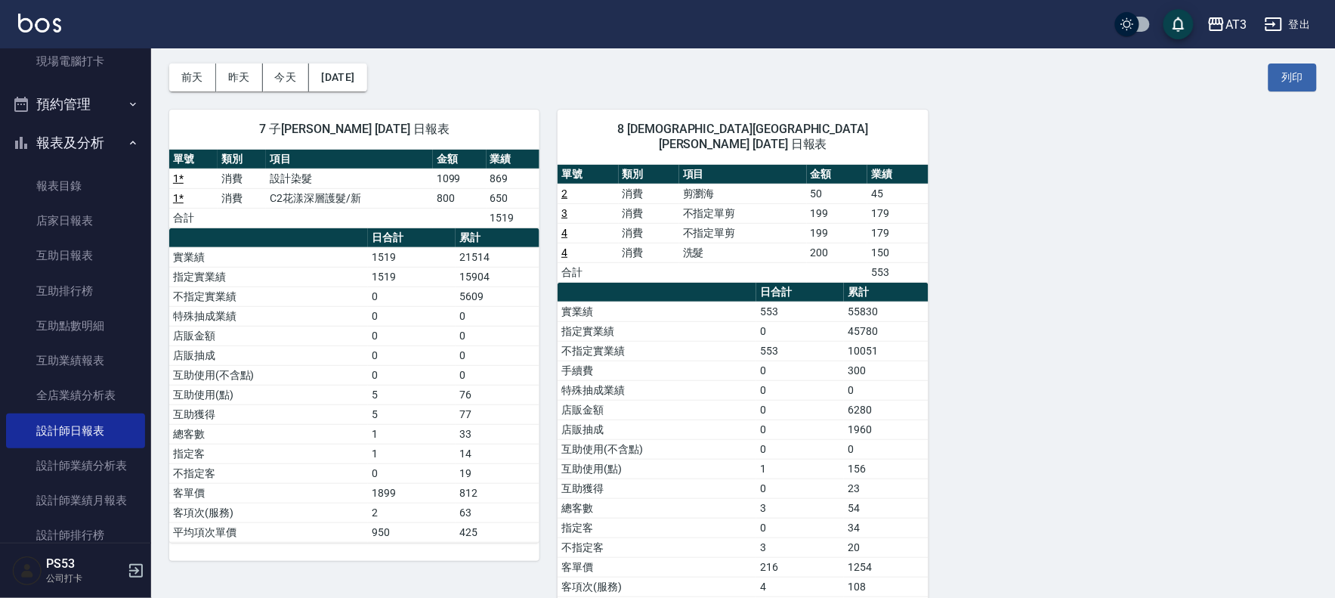
scroll to position [84, 0]
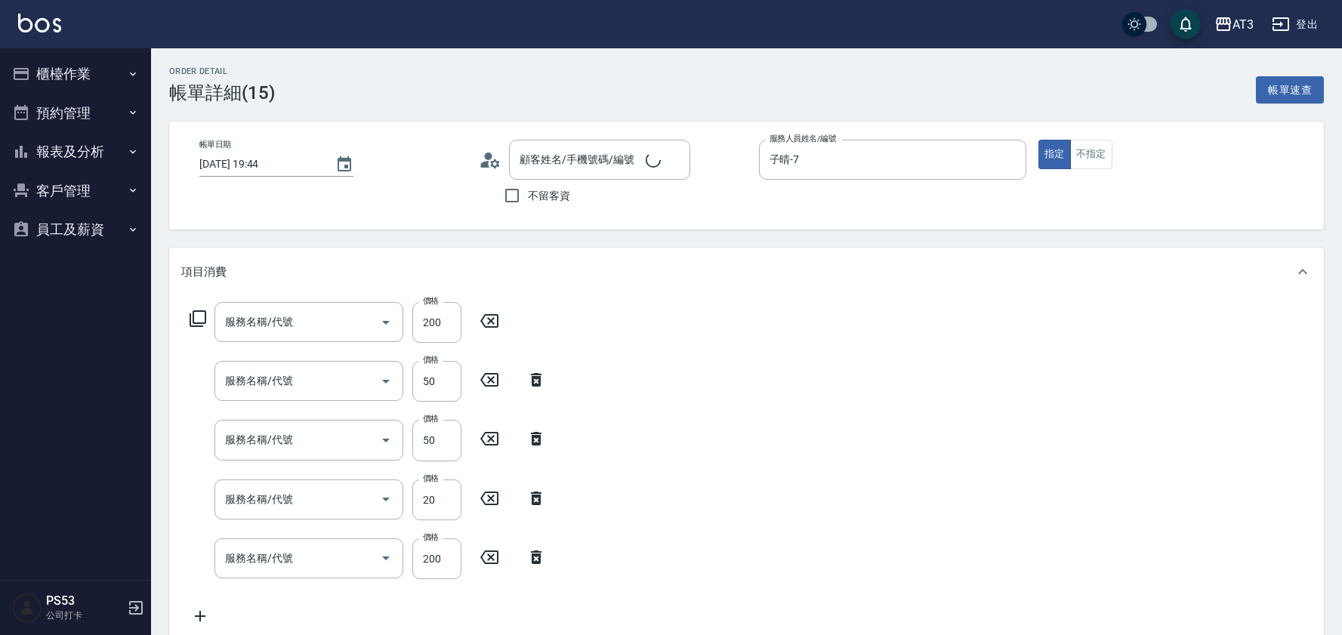
type input "[DATE] 19:44"
type input "子晴-7"
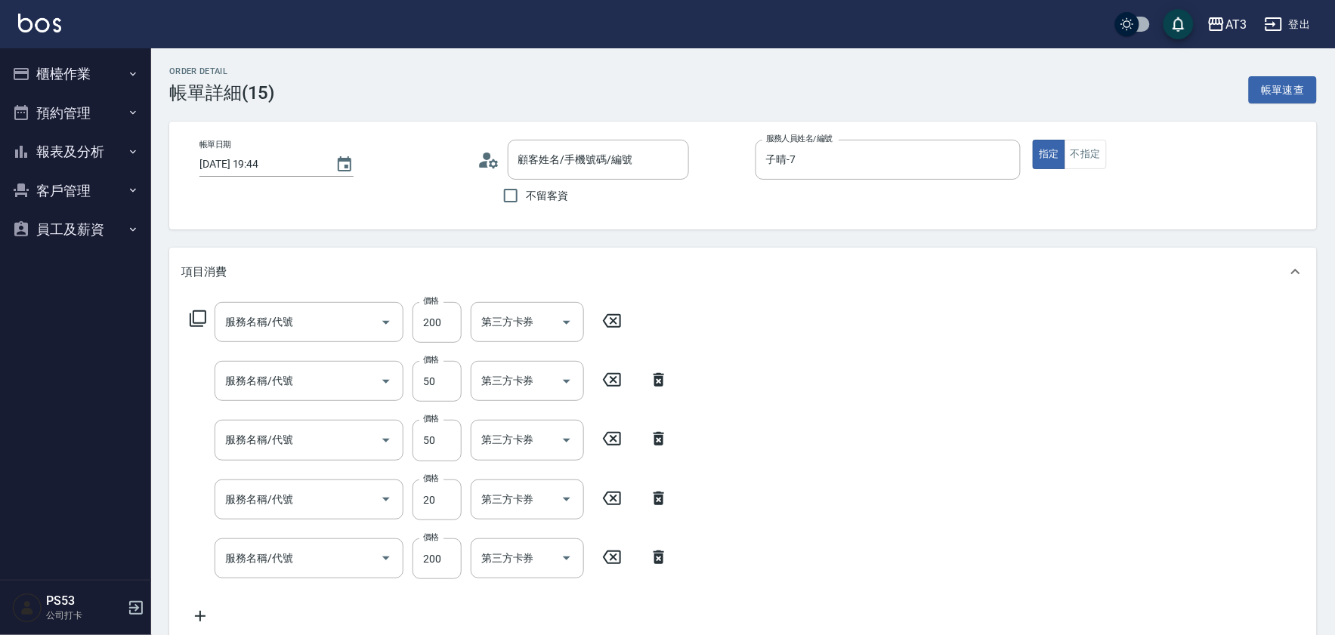
type input "指定單剪(203)"
type input "潤絲/加精油(802)"
type input "潤絲(801)"
type input "洗髮(101)"
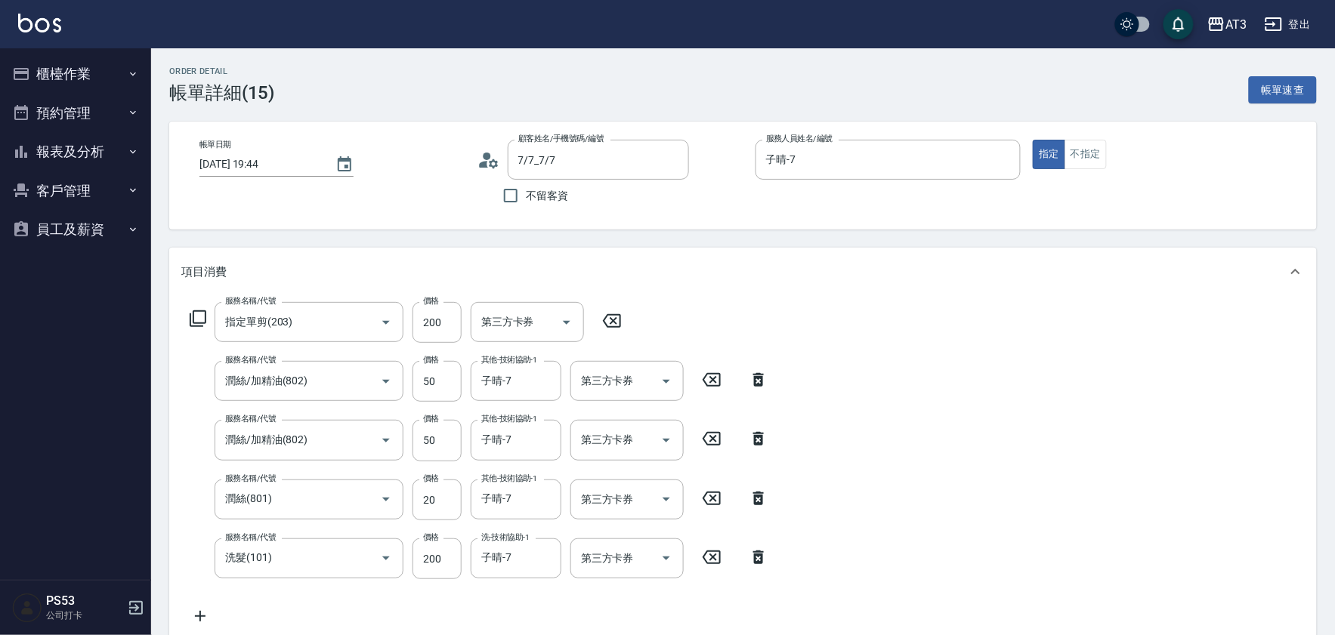
type input "7/7_7/7"
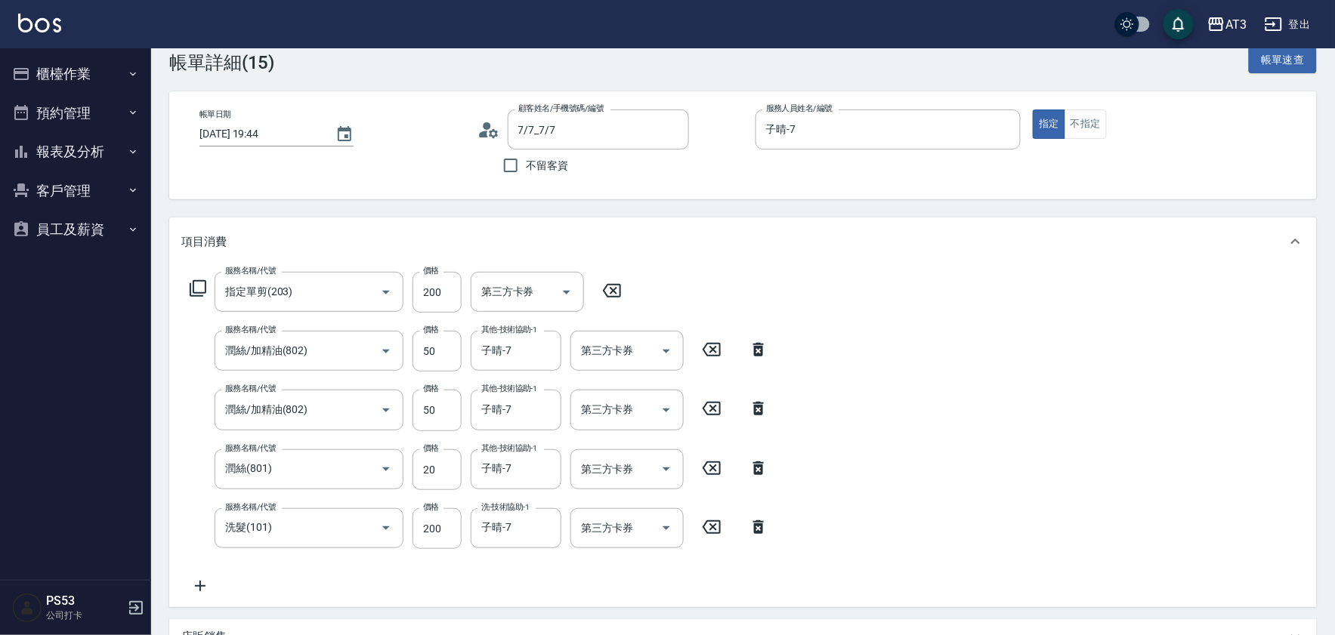
scroll to position [84, 0]
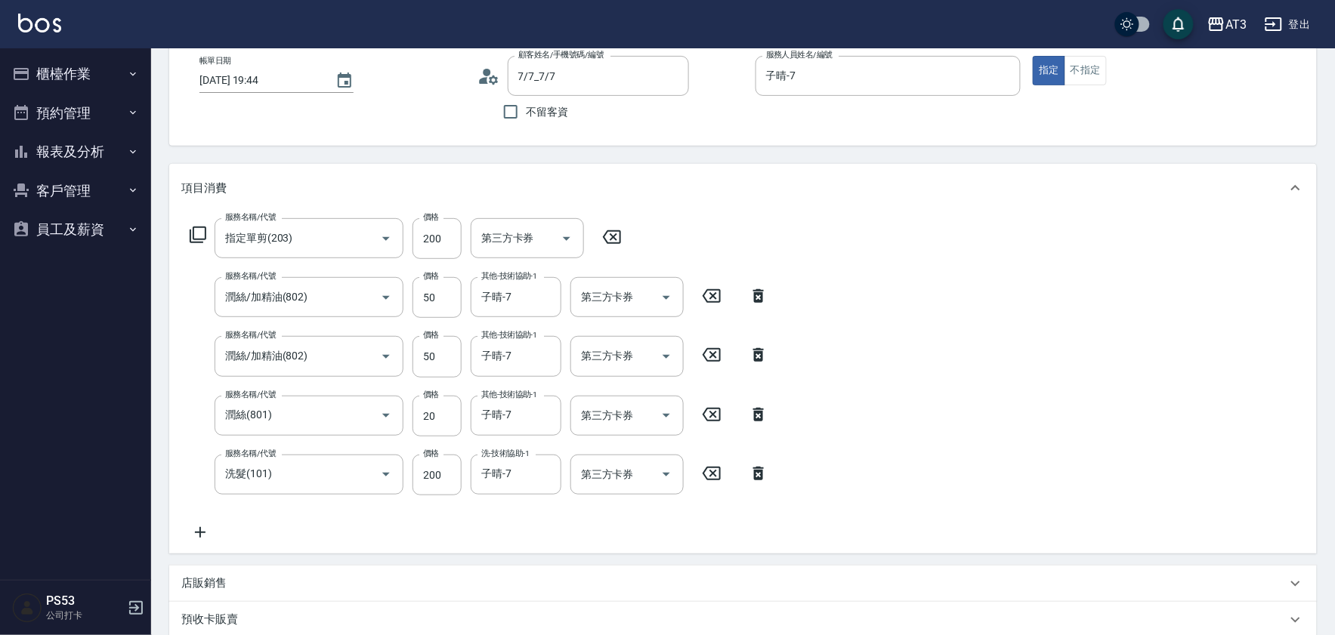
click at [749, 292] on icon at bounding box center [759, 296] width 38 height 18
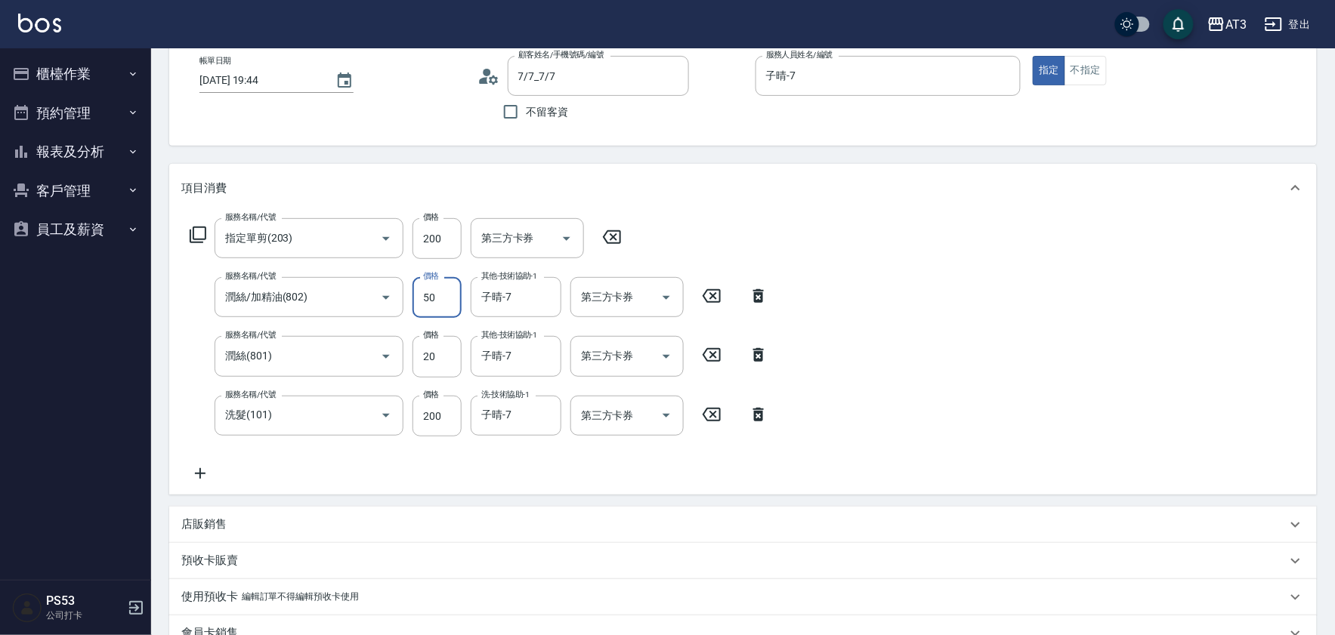
click at [443, 289] on input "50" at bounding box center [436, 297] width 49 height 41
type input "50100"
type input "子"
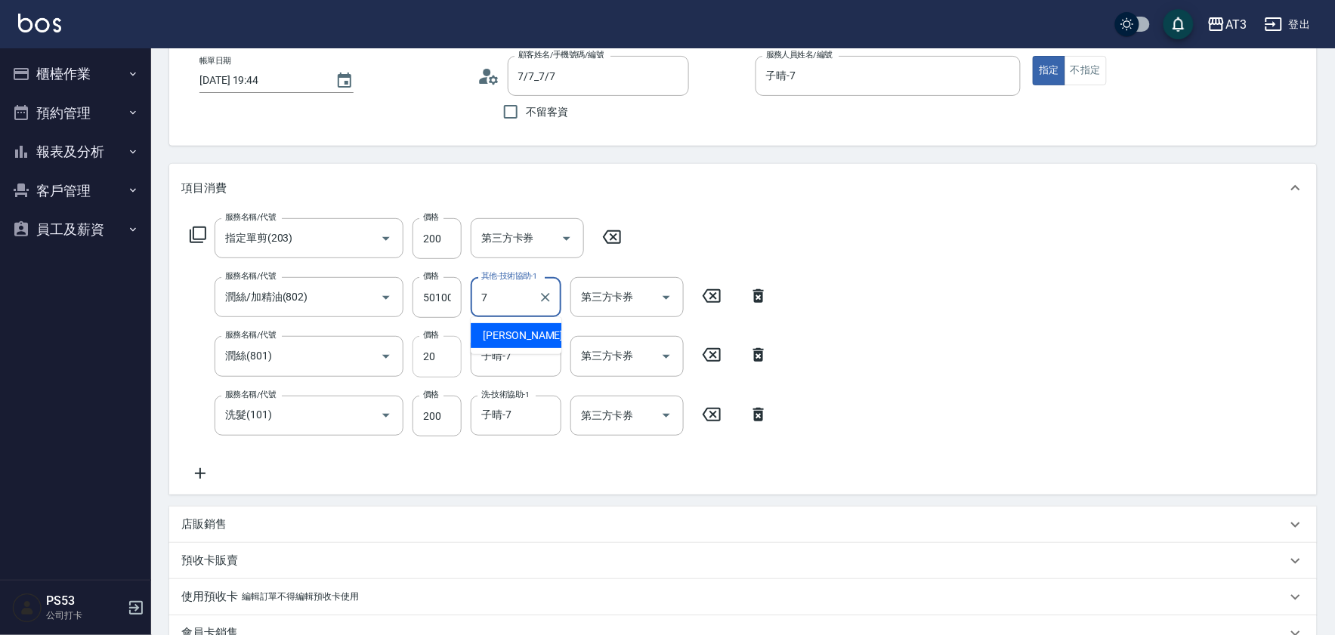
type input "子晴-7"
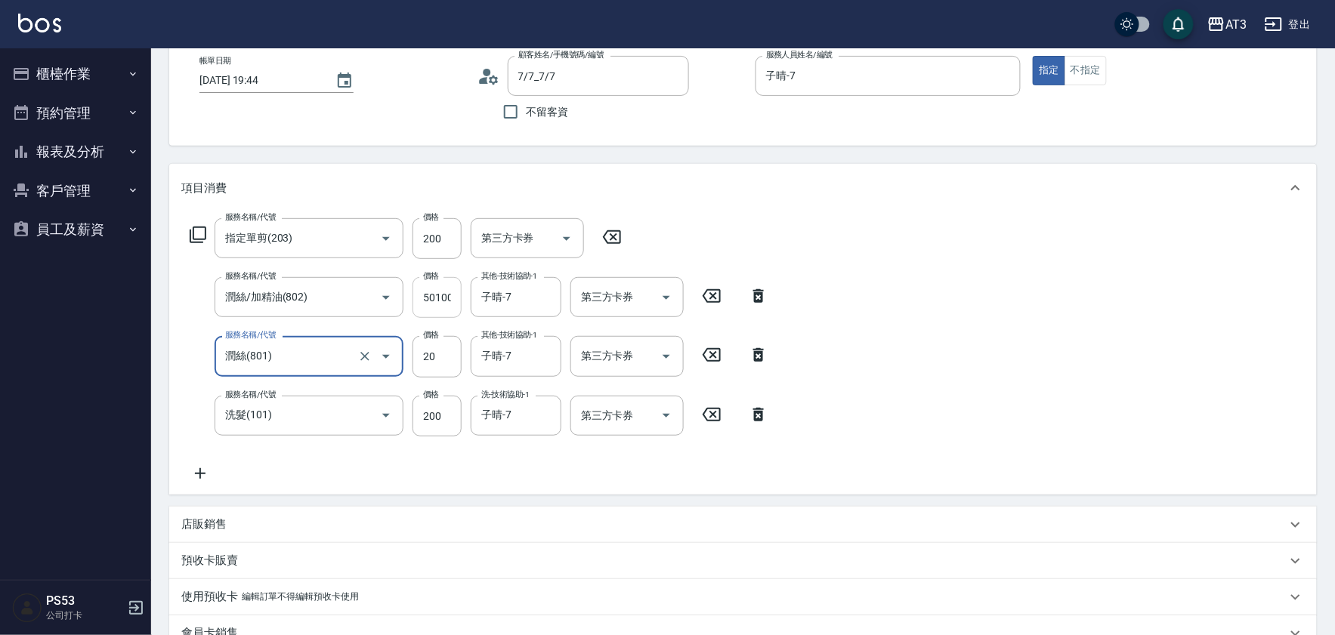
click at [440, 310] on input "50100" at bounding box center [436, 297] width 49 height 41
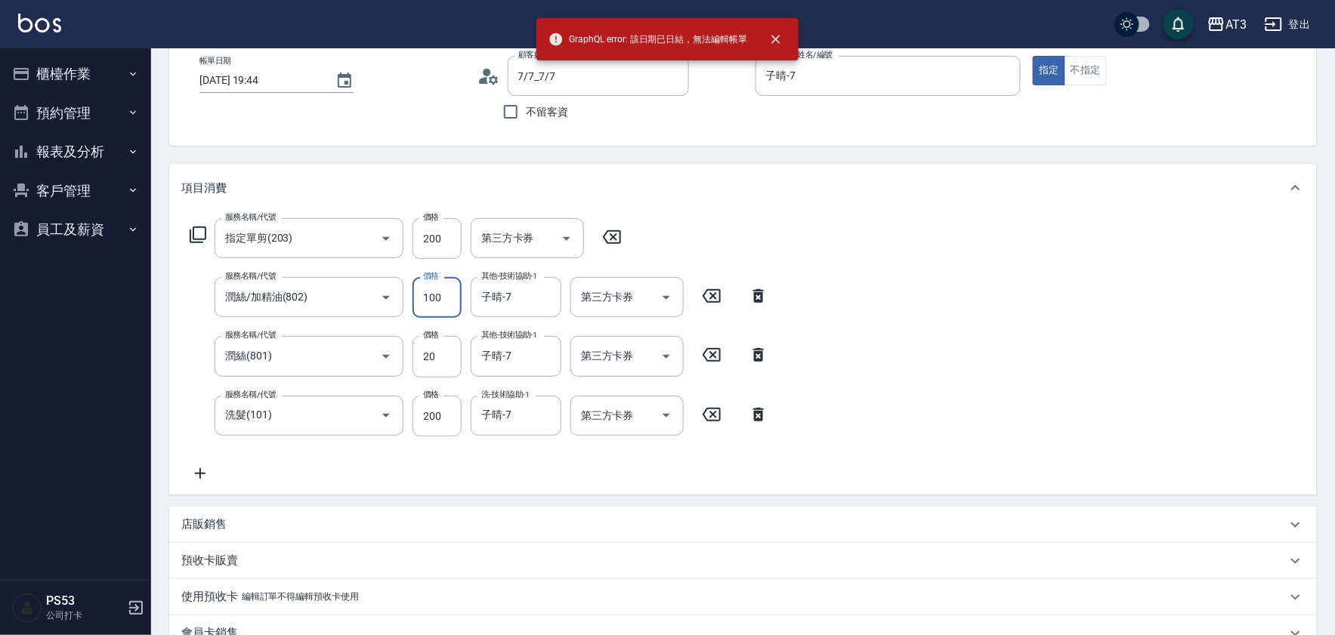
type input "100"
click at [1026, 270] on div "服務名稱/代號 指定單剪(203) 服務名稱/代號 價格 200 價格 第三方卡券 第三方卡券 服務名稱/代號 潤絲/加精油(802) 服務名稱/代號 價格 …" at bounding box center [742, 353] width 1147 height 283
